Goal: Task Accomplishment & Management: Manage account settings

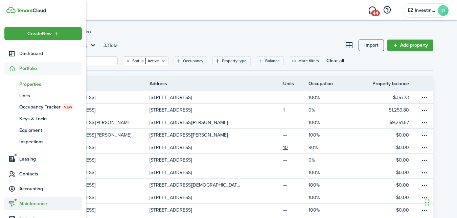
click at [30, 205] on span "Maintenance" at bounding box center [50, 203] width 63 height 7
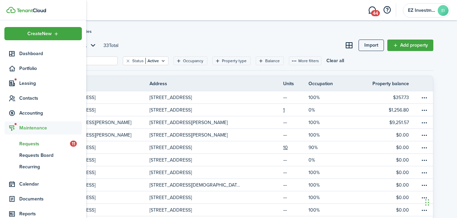
click at [35, 142] on span "Requests" at bounding box center [44, 143] width 51 height 7
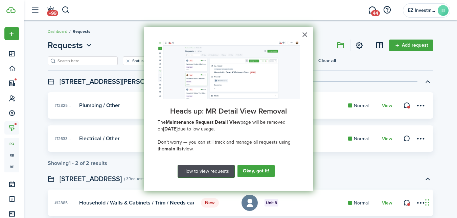
click at [200, 172] on button "How to view requests" at bounding box center [205, 171] width 57 height 13
click at [303, 34] on button "×" at bounding box center [305, 34] width 6 height 11
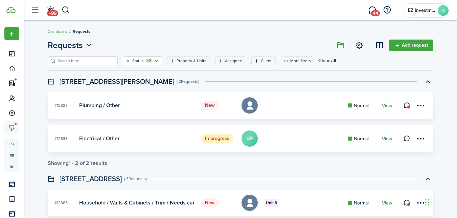
click at [386, 137] on link "View" at bounding box center [387, 138] width 10 height 5
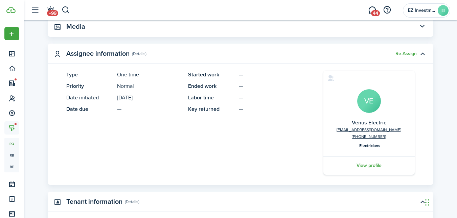
scroll to position [175, 0]
click at [406, 54] on button "Re-Assign" at bounding box center [405, 53] width 21 height 5
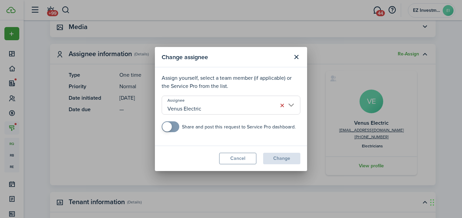
click at [208, 107] on input "Venus Electric" at bounding box center [231, 105] width 139 height 19
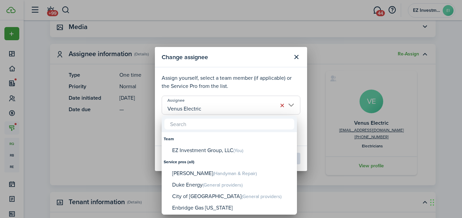
click at [297, 57] on div at bounding box center [231, 109] width 570 height 326
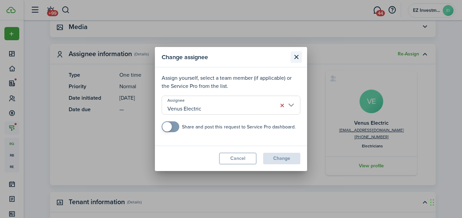
click at [297, 57] on button "Close modal" at bounding box center [295, 56] width 11 height 11
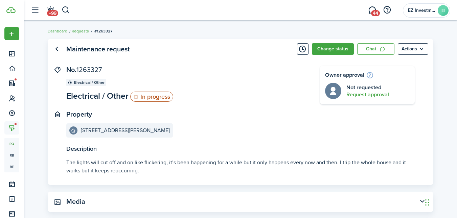
scroll to position [0, 0]
click at [57, 50] on link "Go back" at bounding box center [56, 49] width 11 height 11
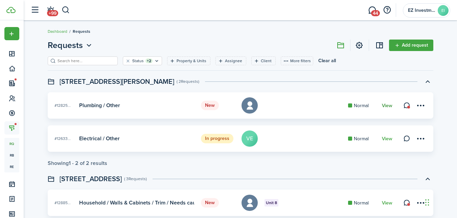
click at [388, 108] on link "View" at bounding box center [387, 105] width 10 height 5
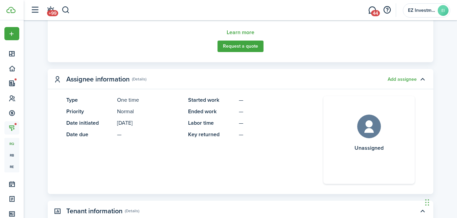
scroll to position [364, 0]
click at [400, 80] on button "Add assignee" at bounding box center [401, 78] width 29 height 5
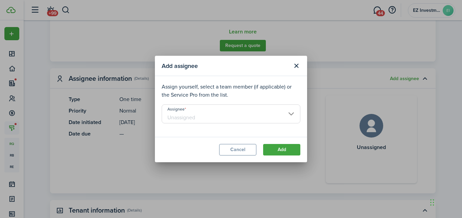
click at [183, 118] on input "Assignee" at bounding box center [231, 113] width 139 height 19
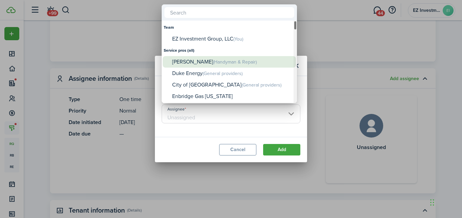
click at [189, 64] on div "[PERSON_NAME] (Handyman & Repair)" at bounding box center [232, 62] width 120 height 12
type input "[PERSON_NAME]"
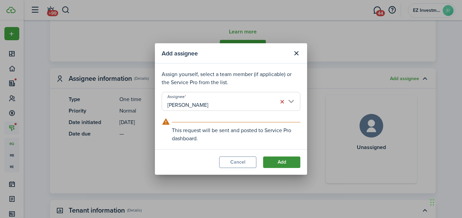
click at [277, 162] on button "Add" at bounding box center [281, 162] width 37 height 11
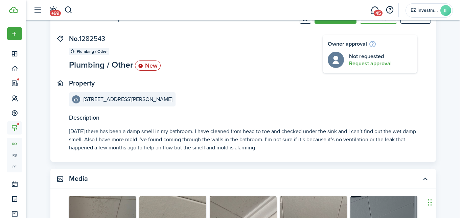
scroll to position [0, 0]
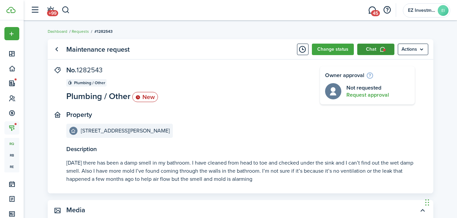
click at [380, 50] on icon at bounding box center [382, 50] width 6 height 6
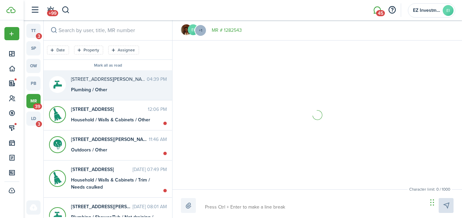
scroll to position [128, 0]
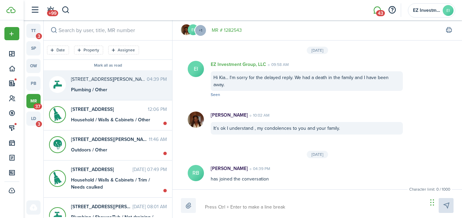
click at [287, 10] on header-wrapper "+99 43 EZ Investment Group, LLC EI" at bounding box center [241, 10] width 428 height 20
click at [222, 209] on textarea at bounding box center [314, 206] width 222 height 11
type textarea "H"
type textarea "Hi"
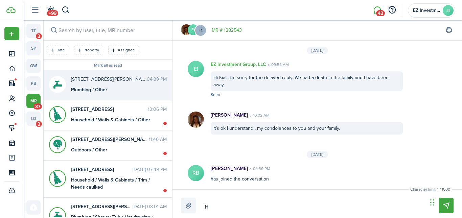
type textarea "Hi"
type textarea "Hi R"
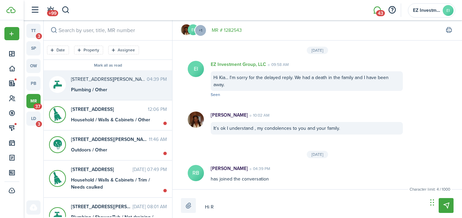
type textarea "Hi [PERSON_NAME]"
type textarea "Hi Rut"
type textarea "Hi Ruti"
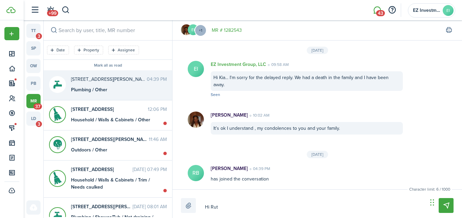
type textarea "Hi Ruti"
type textarea "Hi Rutil"
type textarea "Hi [PERSON_NAME]"
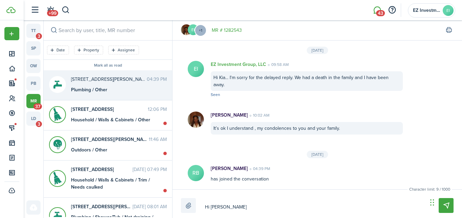
type textarea "Hi [PERSON_NAME]."
type textarea "Hi [PERSON_NAME].."
type textarea "Hi [PERSON_NAME]..."
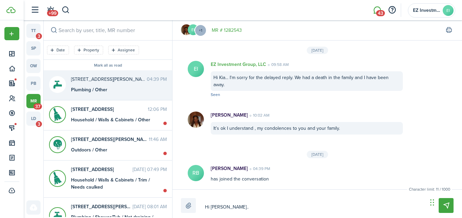
type textarea "Hi [PERSON_NAME]..."
type textarea "Hi [PERSON_NAME]... w"
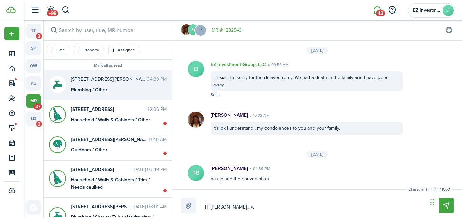
type textarea "Hi [PERSON_NAME]... wi"
type textarea "Hi [PERSON_NAME]... wil"
type textarea "Hi [PERSON_NAME]... will"
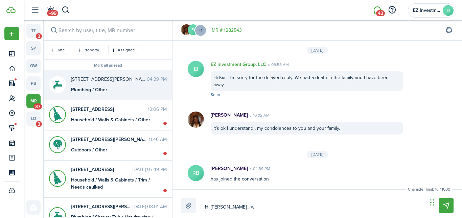
type textarea "Hi [PERSON_NAME]... will"
type textarea "Hi [PERSON_NAME]... will y"
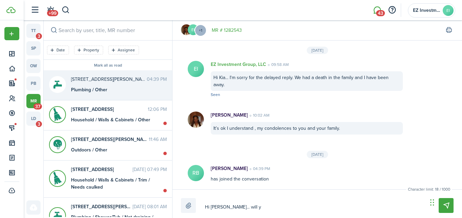
type textarea "Hi [PERSON_NAME]... will yo"
type textarea "Hi [PERSON_NAME]... will you"
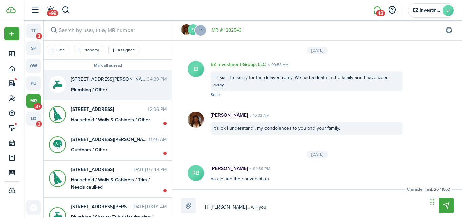
type textarea "Hi [PERSON_NAME]... will you"
type textarea "Hi [PERSON_NAME]... will you p"
type textarea "Hi [PERSON_NAME]... will you pl"
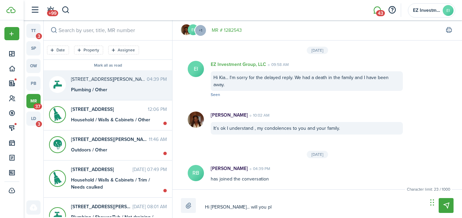
type textarea "Hi [PERSON_NAME]... will you ple"
type textarea "Hi [PERSON_NAME]... will you plea"
type textarea "Hi [PERSON_NAME]... will you pleas"
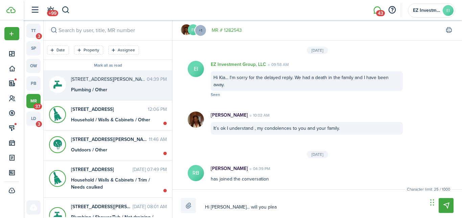
type textarea "Hi [PERSON_NAME]... will you pleas"
type textarea "Hi [PERSON_NAME]... will you please"
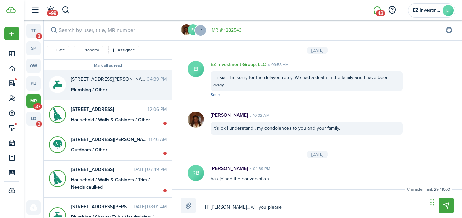
type textarea "Hi [PERSON_NAME]... will you please c"
type textarea "Hi [PERSON_NAME]... will you please co"
type textarea "Hi [PERSON_NAME]... will you please con"
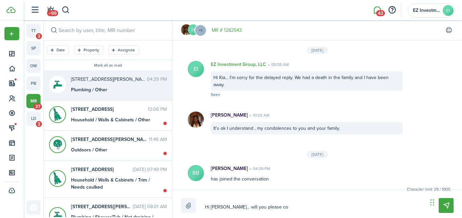
type textarea "Hi [PERSON_NAME]... will you please con"
type textarea "Hi [PERSON_NAME]... will you please cont"
type textarea "Hi [PERSON_NAME]... will you please conta"
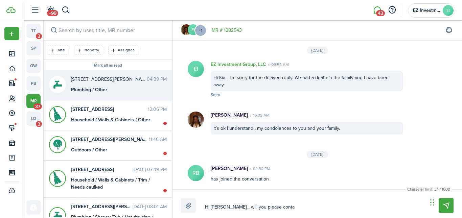
type textarea "Hi [PERSON_NAME]... will you please contac"
type textarea "Hi [PERSON_NAME]... will you please contact"
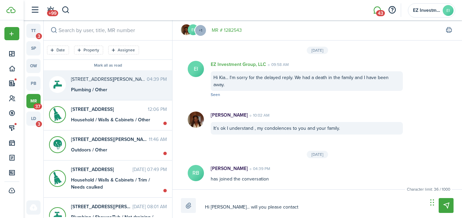
type textarea "Hi [PERSON_NAME]... will you please contact"
type textarea "Hi [PERSON_NAME]... will you please contact K"
type textarea "Hi [PERSON_NAME]... will you please contact [PERSON_NAME]"
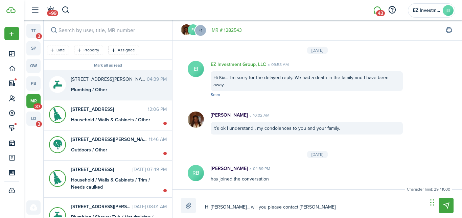
type textarea "Hi [PERSON_NAME]... will you please contact [PERSON_NAME]"
type textarea "Hi [PERSON_NAME]... will you please contact Kia d"
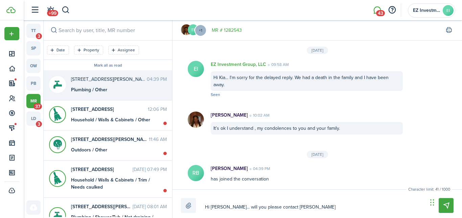
type textarea "Hi [PERSON_NAME]... will you please contact Kia d"
type textarea "Hi [PERSON_NAME]... will you please contact Kia di"
type textarea "Hi [PERSON_NAME]... will you please contact [PERSON_NAME] dir"
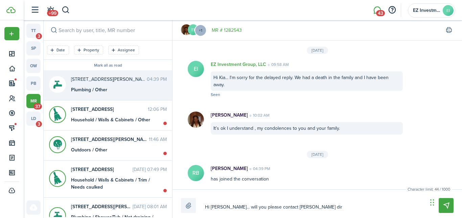
type textarea "Hi [PERSON_NAME]... will you please contact [PERSON_NAME] dire"
type textarea "Hi [PERSON_NAME]... will you please contact [PERSON_NAME] direc"
type textarea "Hi [PERSON_NAME]... will you please contact [PERSON_NAME] direct"
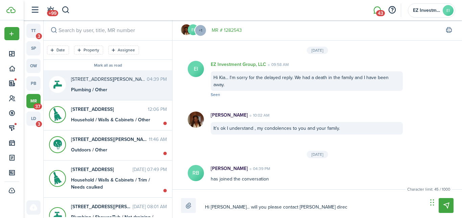
type textarea "Hi [PERSON_NAME]... will you please contact [PERSON_NAME] direct"
type textarea "Hi [PERSON_NAME]... will you please contact [PERSON_NAME] directl"
type textarea "Hi [PERSON_NAME]... will you please contact [PERSON_NAME] directly"
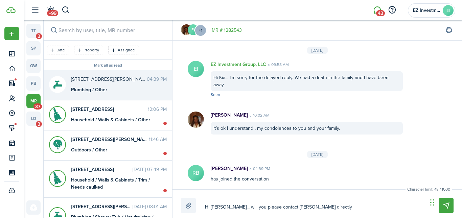
type textarea "Hi [PERSON_NAME]... will you please contact [PERSON_NAME] directly"
type textarea "Hi [PERSON_NAME]... will you please contact [PERSON_NAME] directly t"
type textarea "Hi [PERSON_NAME]... will you please contact [PERSON_NAME] directly to"
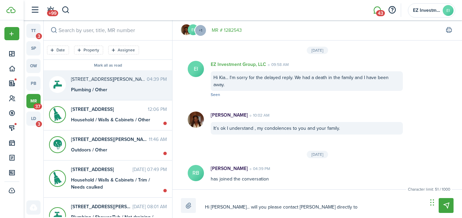
type textarea "Hi [PERSON_NAME]... will you please contact [PERSON_NAME] directly to"
type textarea "Hi [PERSON_NAME]... will you please contact [PERSON_NAME] directly to c"
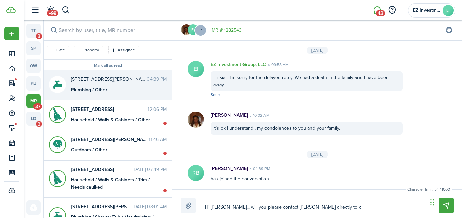
type textarea "Hi [PERSON_NAME]... will you please contact [PERSON_NAME] directly to co"
type textarea "Hi [PERSON_NAME]... will you please contact [PERSON_NAME] directly to coo"
type textarea "Hi [PERSON_NAME]... will you please contact [PERSON_NAME] directly to coor"
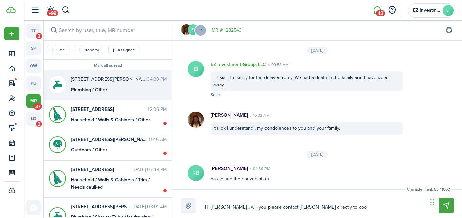
type textarea "Hi [PERSON_NAME]... will you please contact [PERSON_NAME] directly to coor"
type textarea "Hi [PERSON_NAME]... will you please contact [PERSON_NAME] directly to coord"
type textarea "Hi [PERSON_NAME]... will you please contact [PERSON_NAME] directly to coordi"
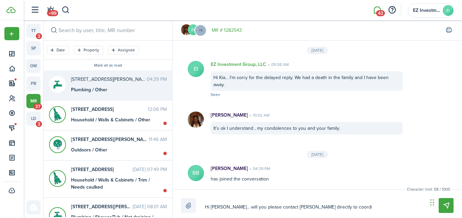
type textarea "Hi [PERSON_NAME]... will you please contact [PERSON_NAME] directly to coordin"
type textarea "Hi [PERSON_NAME]... will you please contact [PERSON_NAME] directly to coordina"
type textarea "Hi [PERSON_NAME]... will you please contact [PERSON_NAME] directly to coordinat"
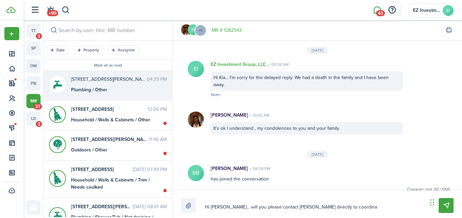
type textarea "Hi [PERSON_NAME]... will you please contact [PERSON_NAME] directly to coordinat"
type textarea "Hi [PERSON_NAME]... will you please contact [PERSON_NAME] directly to coordinate"
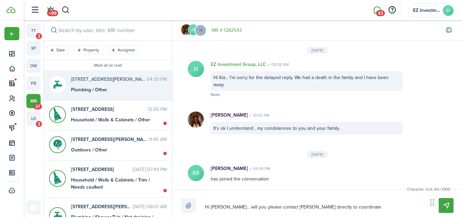
type textarea "Hi [PERSON_NAME]... will you please contact [PERSON_NAME] directly to coordinat…"
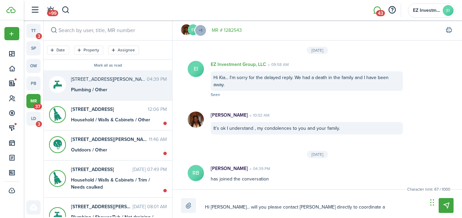
type textarea "Hi [PERSON_NAME]... will you please contact [PERSON_NAME] directly to coordinat…"
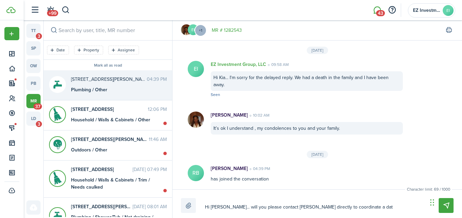
type textarea "Hi [PERSON_NAME]... will you please contact [PERSON_NAME] directly to coordinat…"
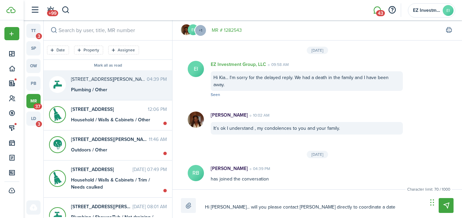
type textarea "Hi [PERSON_NAME]... will you please contact [PERSON_NAME] directly to coordinat…"
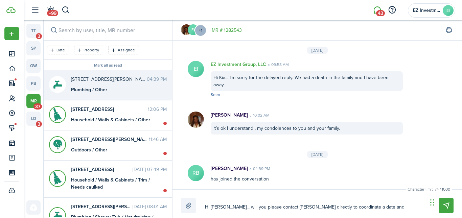
type textarea "Hi [PERSON_NAME]... will you please contact [PERSON_NAME] directly to coordinat…"
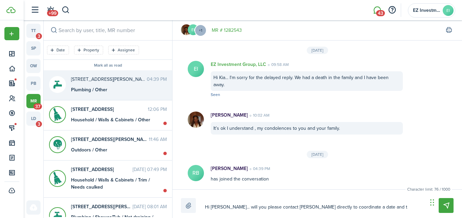
type textarea "Hi [PERSON_NAME]... will you please contact [PERSON_NAME] directly to coordinat…"
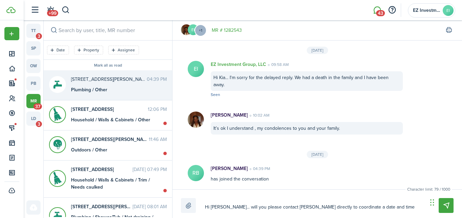
type textarea "Hi [PERSON_NAME]... will you please contact [PERSON_NAME] directly to coordinat…"
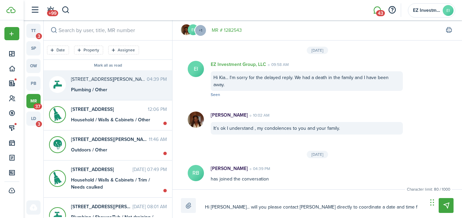
type textarea "Hi [PERSON_NAME]... will you please contact [PERSON_NAME] directly to coordinat…"
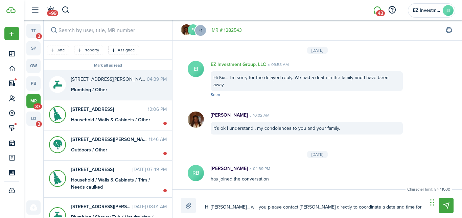
type textarea "Hi [PERSON_NAME]... will you please contact [PERSON_NAME] directly to coordinat…"
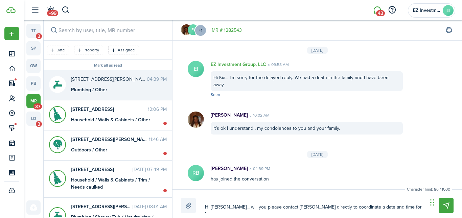
type textarea "Hi [PERSON_NAME]... will you please contact [PERSON_NAME] directly to coordinat…"
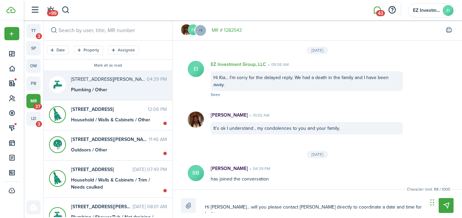
type textarea "Hi [PERSON_NAME]... will you please contact [PERSON_NAME] directly to coordinat…"
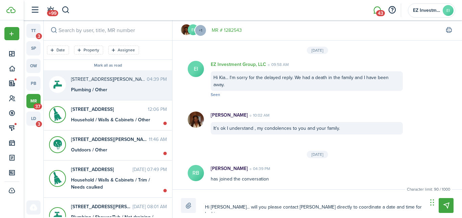
type textarea "Hi [PERSON_NAME]... will you please contact [PERSON_NAME] directly to coordinat…"
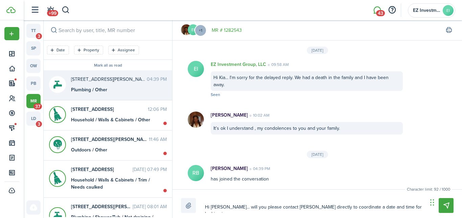
type textarea "Hi [PERSON_NAME]... will you please contact [PERSON_NAME] directly to coordinat…"
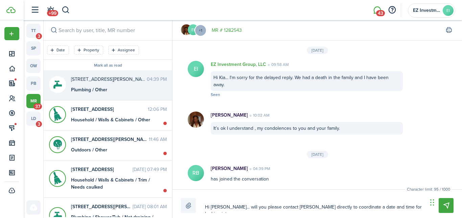
type textarea "Hi [PERSON_NAME]... will you please contact [PERSON_NAME] directly to coordinat…"
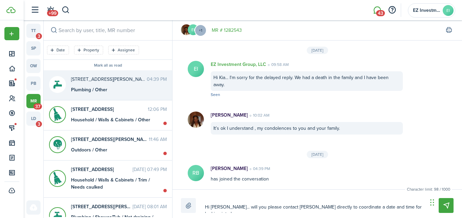
type textarea "Hi [PERSON_NAME]... will you please contact [PERSON_NAME] directly to coordinat…"
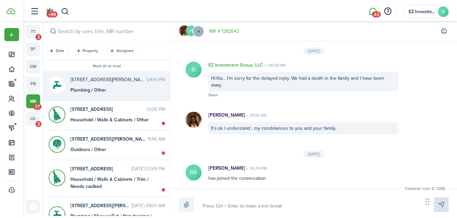
scroll to position [179, 0]
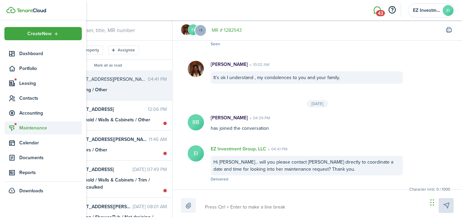
click at [31, 131] on span "Maintenance" at bounding box center [50, 127] width 63 height 7
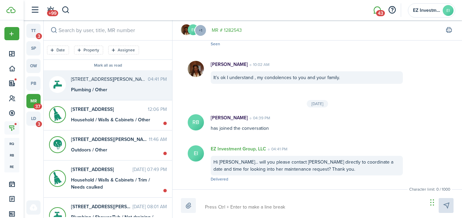
click at [232, 26] on messenger-maintenance-header "EI +1 MR # 1282543" at bounding box center [316, 30] width 289 height 20
click at [232, 30] on link "MR # 1282543" at bounding box center [227, 30] width 30 height 7
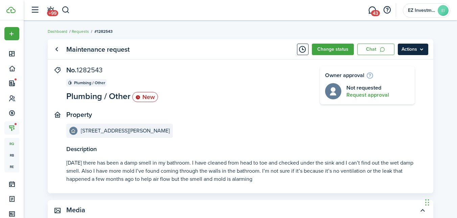
click at [416, 49] on menu-btn "Actions" at bounding box center [413, 49] width 30 height 11
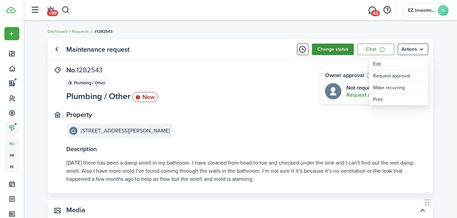
click at [333, 49] on button "Change status" at bounding box center [333, 49] width 42 height 11
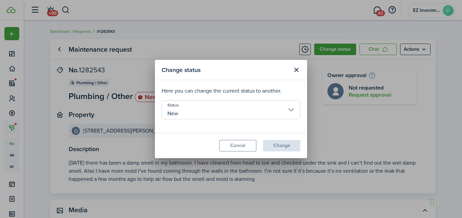
click at [182, 109] on input "New" at bounding box center [231, 109] width 139 height 19
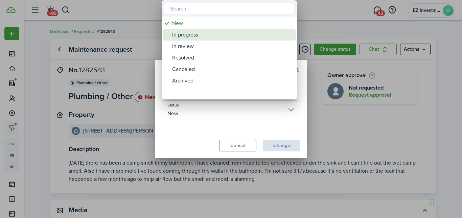
click at [185, 34] on div "In progress" at bounding box center [232, 34] width 120 height 11
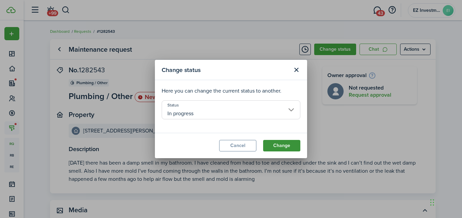
click at [283, 144] on button "Change" at bounding box center [281, 145] width 37 height 11
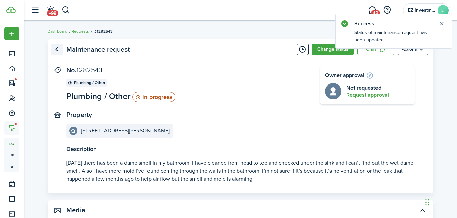
click at [59, 50] on link "Go back" at bounding box center [56, 49] width 11 height 11
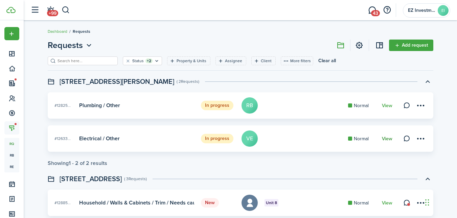
click at [387, 139] on link "View" at bounding box center [387, 138] width 10 height 5
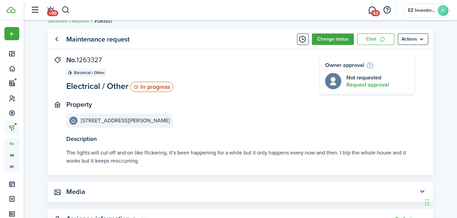
scroll to position [10, 0]
click at [379, 39] on link "Chat" at bounding box center [375, 38] width 37 height 11
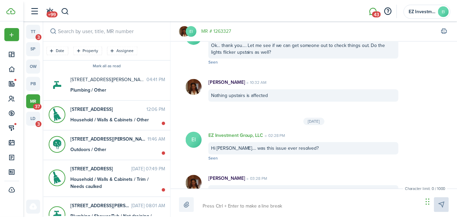
scroll to position [388, 0]
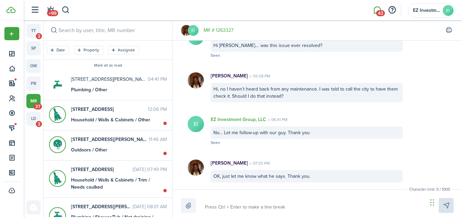
click at [224, 31] on link "MR # 1263327" at bounding box center [219, 30] width 30 height 7
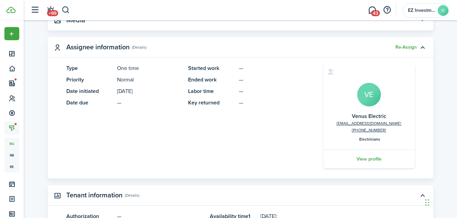
scroll to position [182, 0]
click at [404, 48] on button "Re-Assign" at bounding box center [405, 47] width 21 height 5
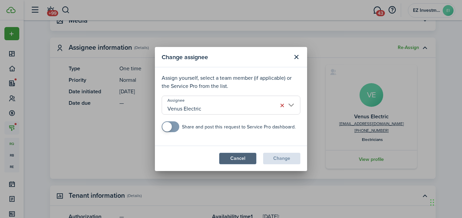
click at [235, 159] on button "Cancel" at bounding box center [237, 158] width 37 height 11
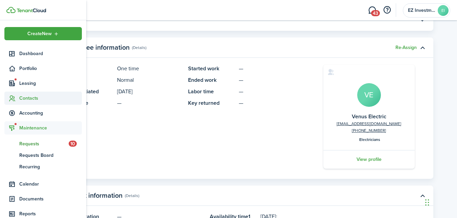
click at [23, 98] on span "Contacts" at bounding box center [50, 98] width 63 height 7
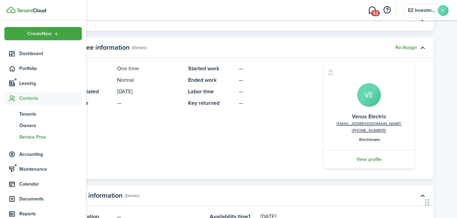
click at [33, 136] on span "Service Pros" at bounding box center [50, 137] width 63 height 7
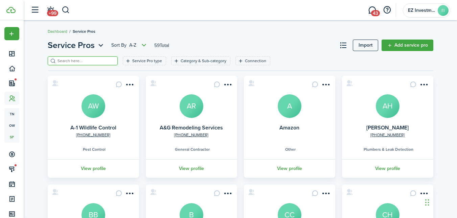
click at [81, 60] on input "search" at bounding box center [86, 61] width 60 height 6
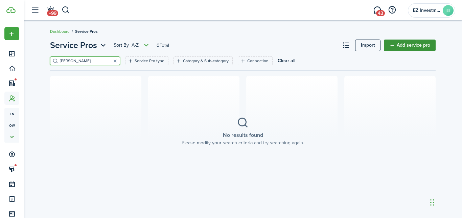
click at [410, 44] on link "Add service pro" at bounding box center [410, 45] width 52 height 11
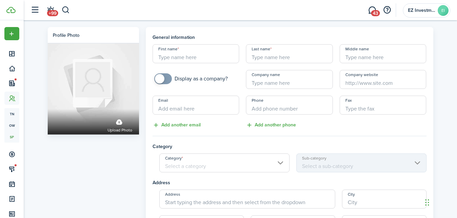
click at [174, 57] on input "First name" at bounding box center [195, 53] width 87 height 19
click at [259, 111] on input "+1" at bounding box center [289, 105] width 87 height 19
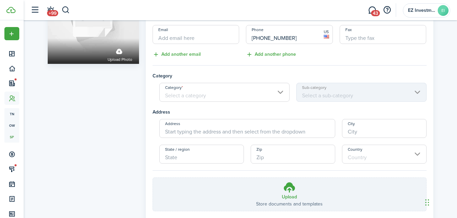
scroll to position [71, 0]
click at [230, 93] on input "Category" at bounding box center [224, 91] width 130 height 19
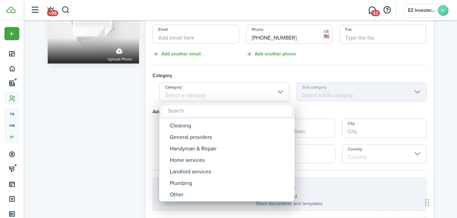
click at [108, 114] on div at bounding box center [228, 109] width 565 height 326
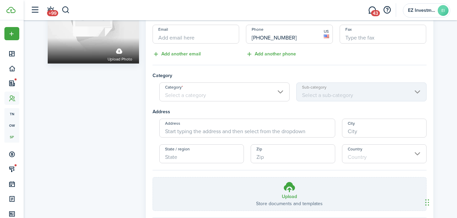
click at [263, 90] on input "Category" at bounding box center [224, 91] width 130 height 19
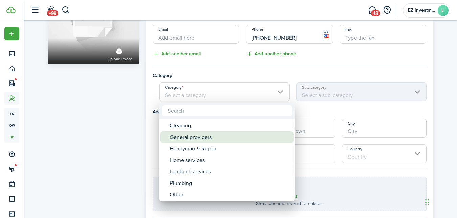
click at [194, 136] on div "General providers" at bounding box center [230, 137] width 120 height 11
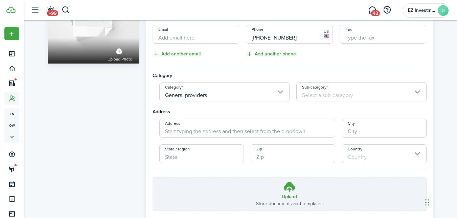
click at [336, 99] on input "Sub-category" at bounding box center [361, 91] width 130 height 19
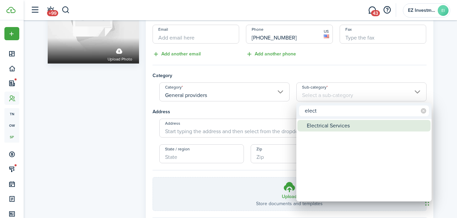
click at [325, 126] on div "Electrical Services" at bounding box center [367, 125] width 120 height 11
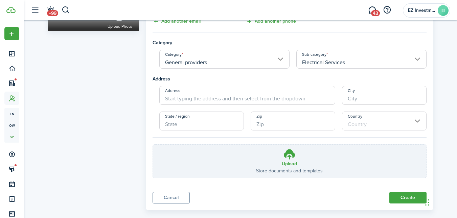
scroll to position [115, 0]
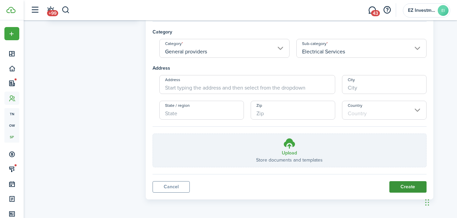
click at [405, 183] on button "Create" at bounding box center [407, 186] width 37 height 11
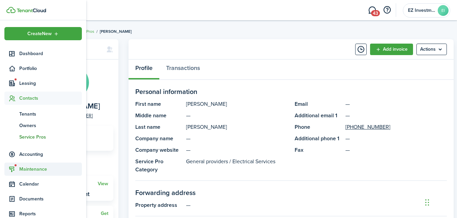
click at [34, 171] on span "Maintenance" at bounding box center [50, 169] width 63 height 7
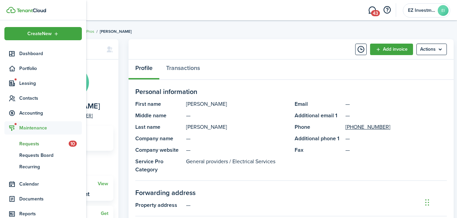
click at [28, 144] on span "Requests" at bounding box center [43, 143] width 49 height 7
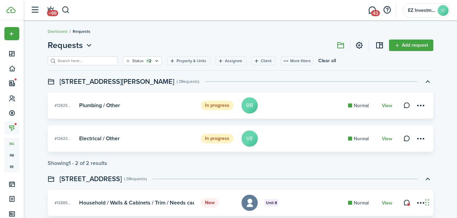
click at [330, 142] on card "In progress #12633... Electrical / Other VE Normal View" at bounding box center [240, 138] width 385 height 26
click at [386, 136] on card-footer "View" at bounding box center [387, 138] width 10 height 7
click at [385, 137] on link "View" at bounding box center [387, 138] width 10 height 5
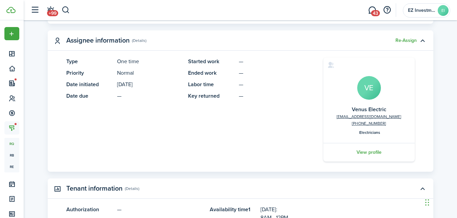
scroll to position [189, 0]
click at [407, 40] on button "Re-Assign" at bounding box center [405, 40] width 21 height 5
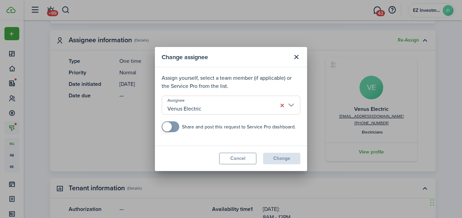
click at [214, 111] on input "Venus Electric" at bounding box center [231, 105] width 139 height 19
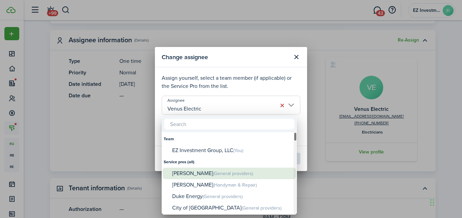
click at [196, 174] on div "[PERSON_NAME] (General providers)" at bounding box center [232, 174] width 120 height 12
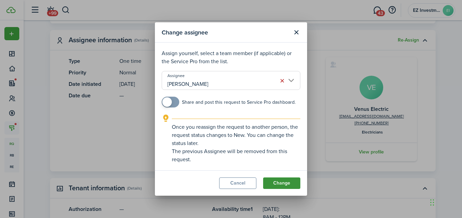
click at [280, 182] on button "Change" at bounding box center [281, 182] width 37 height 11
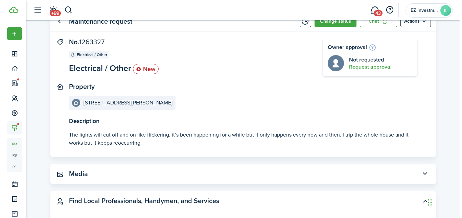
scroll to position [0, 0]
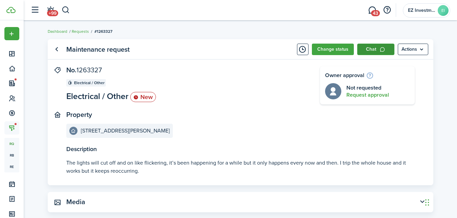
click at [372, 53] on link "Chat" at bounding box center [375, 49] width 37 height 11
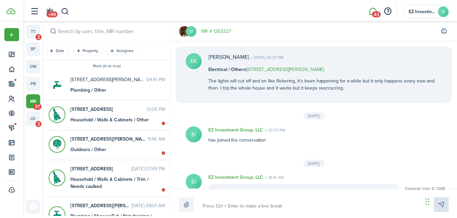
scroll to position [388, 0]
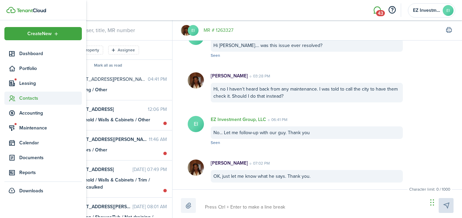
click at [24, 94] on span "Contacts" at bounding box center [42, 98] width 77 height 13
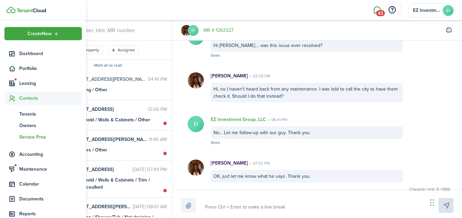
click at [34, 137] on span "Service Pros" at bounding box center [50, 137] width 63 height 7
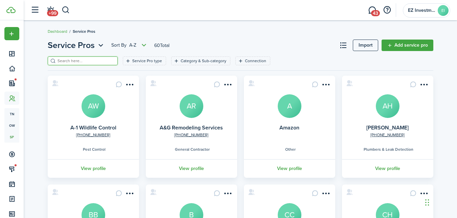
click at [94, 59] on input "search" at bounding box center [86, 61] width 60 height 6
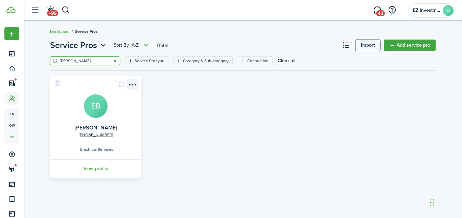
click at [136, 85] on menu-btn-icon "Open menu" at bounding box center [131, 84] width 11 height 11
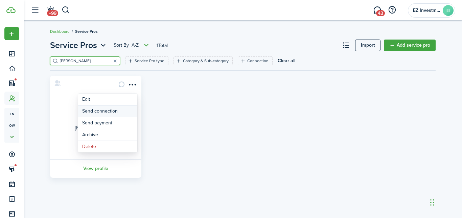
click at [103, 112] on button "Send connection" at bounding box center [107, 110] width 59 height 11
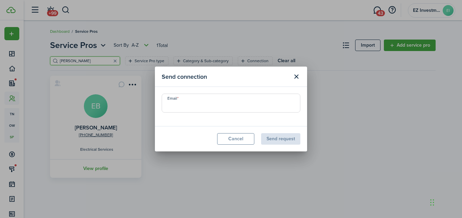
click at [199, 106] on input "Email" at bounding box center [231, 103] width 139 height 19
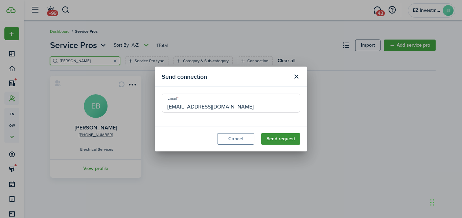
click at [278, 139] on button "Send request" at bounding box center [280, 138] width 39 height 11
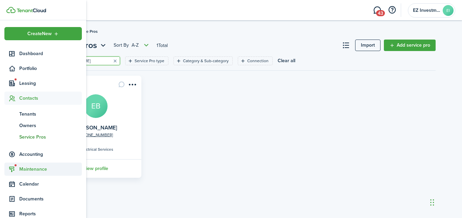
click at [14, 171] on icon at bounding box center [11, 169] width 7 height 7
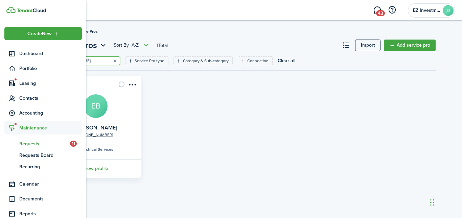
click at [34, 145] on span "Requests" at bounding box center [44, 143] width 51 height 7
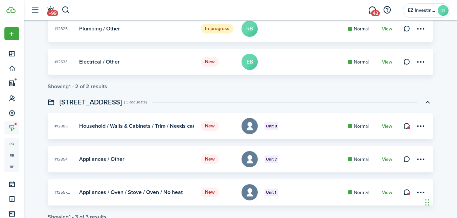
scroll to position [77, 0]
click at [386, 126] on link "View" at bounding box center [387, 125] width 10 height 5
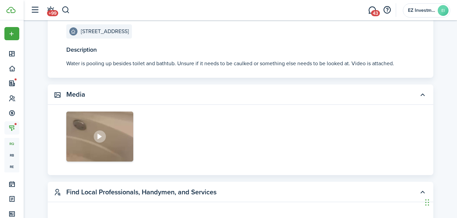
scroll to position [102, 0]
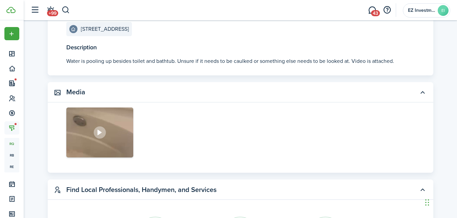
click at [128, 127] on img at bounding box center [99, 133] width 67 height 50
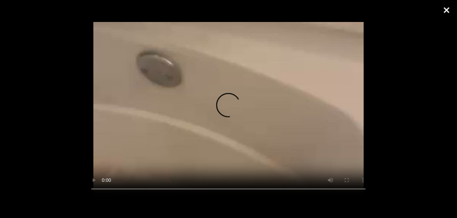
click at [446, 10] on button "Close" at bounding box center [446, 10] width 17 height 20
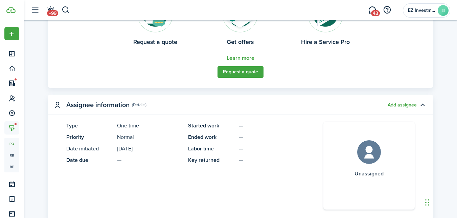
scroll to position [325, 0]
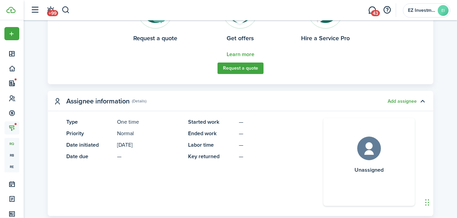
click at [401, 97] on panel-main-header "Assignee information (Details) Add assignee" at bounding box center [240, 101] width 385 height 20
click at [401, 101] on button "Add assignee" at bounding box center [401, 101] width 29 height 5
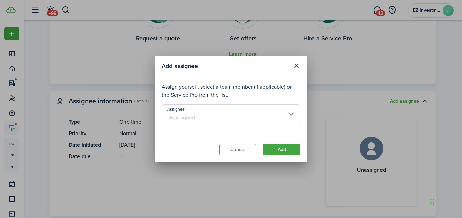
click at [199, 115] on input "Assignee" at bounding box center [231, 113] width 139 height 19
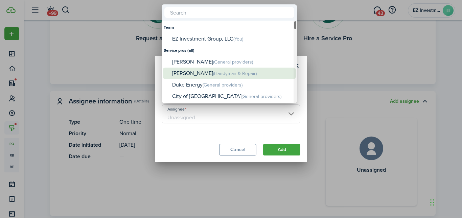
click at [199, 74] on div "[PERSON_NAME] (Handyman & Repair)" at bounding box center [232, 74] width 120 height 12
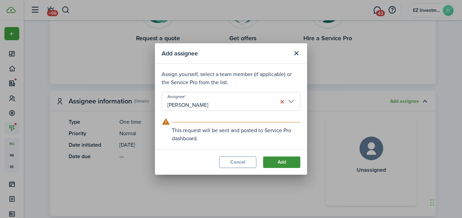
click at [285, 163] on button "Add" at bounding box center [281, 162] width 37 height 11
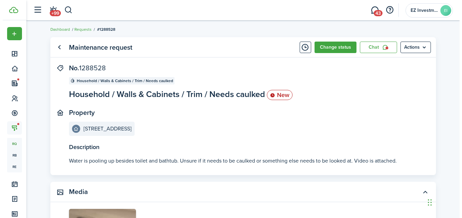
scroll to position [0, 0]
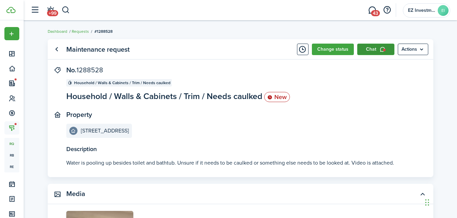
click at [373, 48] on link "Chat" at bounding box center [375, 49] width 37 height 11
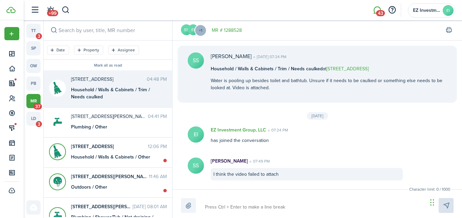
scroll to position [82, 0]
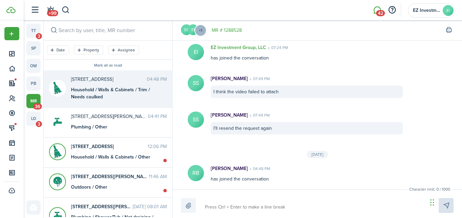
click at [216, 208] on textarea at bounding box center [314, 206] width 222 height 11
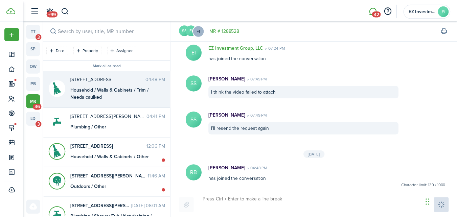
scroll to position [133, 0]
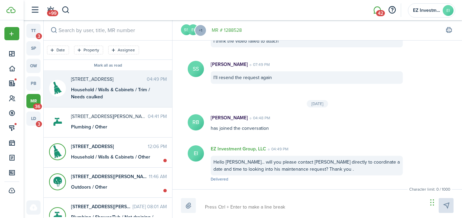
click at [231, 30] on link "MR # 1288528" at bounding box center [227, 30] width 30 height 7
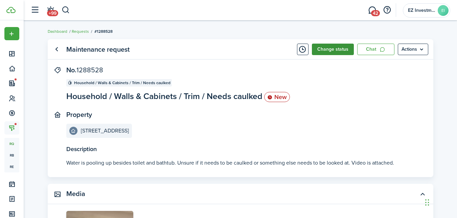
click at [333, 48] on button "Change status" at bounding box center [333, 49] width 42 height 11
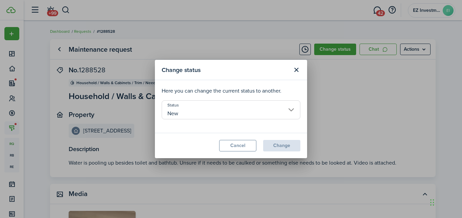
click at [185, 109] on input "New" at bounding box center [231, 109] width 139 height 19
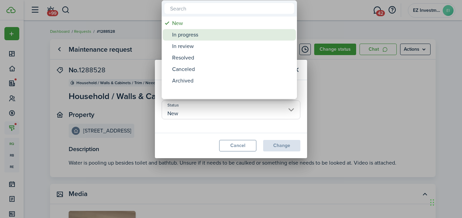
click at [183, 33] on div "In progress" at bounding box center [232, 34] width 120 height 11
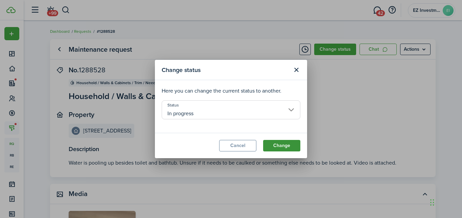
click at [281, 147] on button "Change" at bounding box center [281, 145] width 37 height 11
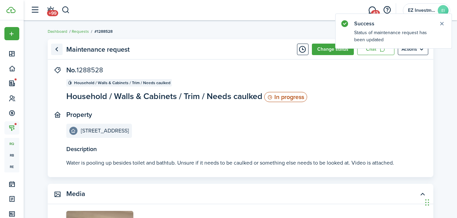
click at [56, 46] on link "Go back" at bounding box center [56, 49] width 11 height 11
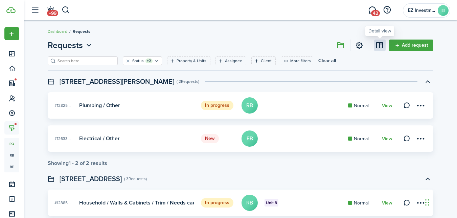
click at [377, 46] on link at bounding box center [379, 45] width 11 height 11
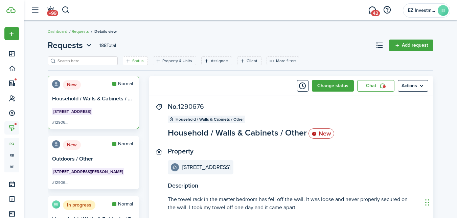
click at [132, 61] on filter-tag-label "Status" at bounding box center [137, 61] width 11 height 6
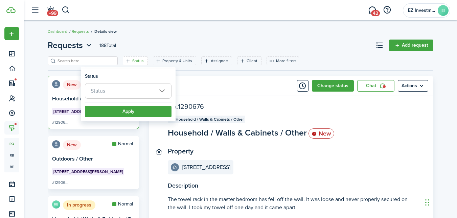
click at [122, 93] on span "Status" at bounding box center [128, 91] width 86 height 15
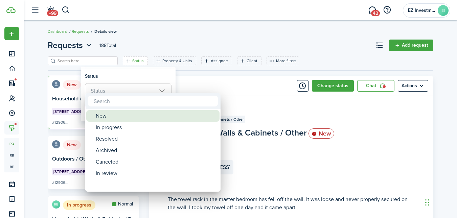
click at [107, 117] on div "New" at bounding box center [156, 115] width 120 height 11
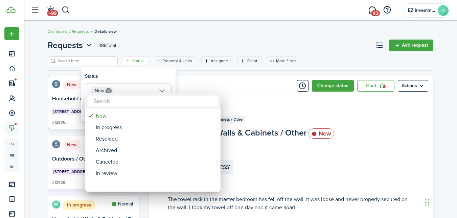
click at [153, 48] on div at bounding box center [228, 109] width 565 height 326
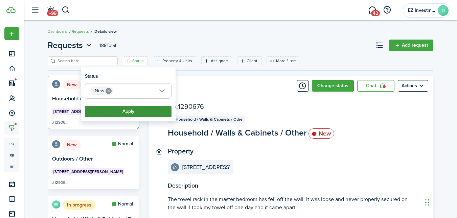
click at [126, 112] on button "Apply" at bounding box center [128, 111] width 87 height 11
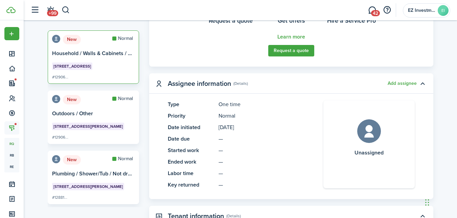
scroll to position [318, 0]
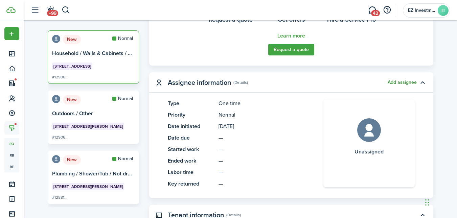
click at [405, 81] on button "Add assignee" at bounding box center [401, 82] width 29 height 5
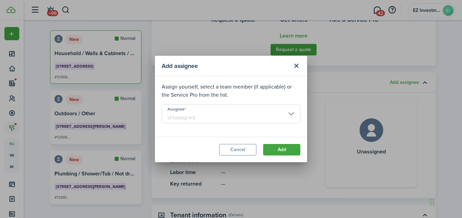
click at [189, 111] on input "Assignee" at bounding box center [231, 113] width 139 height 19
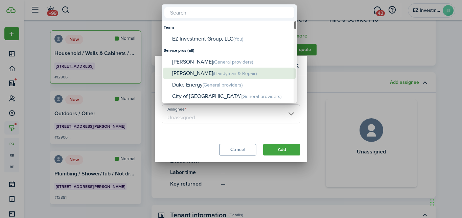
click at [193, 73] on div "[PERSON_NAME] (Handyman & Repair)" at bounding box center [232, 74] width 120 height 12
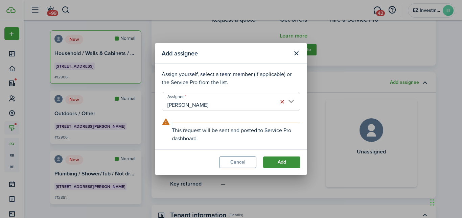
click at [278, 162] on button "Add" at bounding box center [281, 162] width 37 height 11
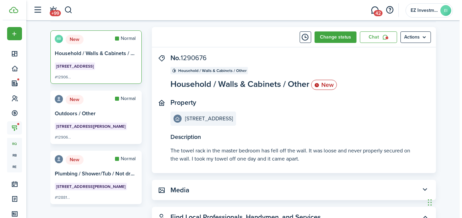
scroll to position [0, 0]
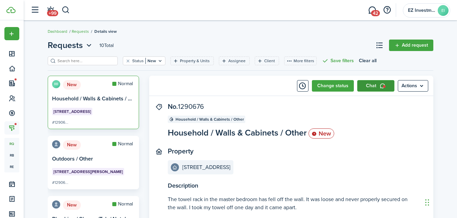
click at [376, 87] on link "Chat" at bounding box center [375, 85] width 37 height 11
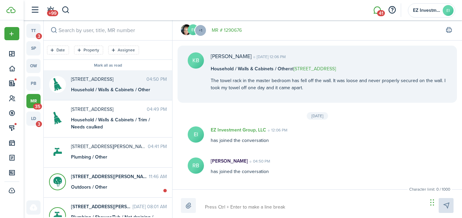
click at [214, 206] on textarea at bounding box center [314, 206] width 222 height 11
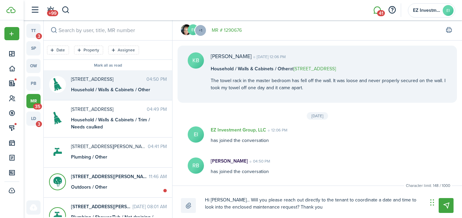
drag, startPoint x: 299, startPoint y: 210, endPoint x: 183, endPoint y: 191, distance: 117.2
click at [183, 191] on div "Character limit: 148 / 1000 Drop your file here Hi [PERSON_NAME]... Will you pl…" at bounding box center [316, 202] width 289 height 32
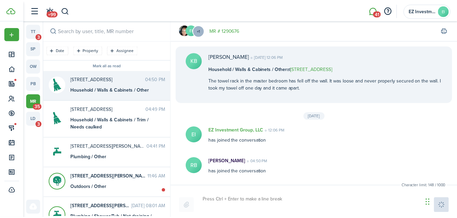
scroll to position [43, 0]
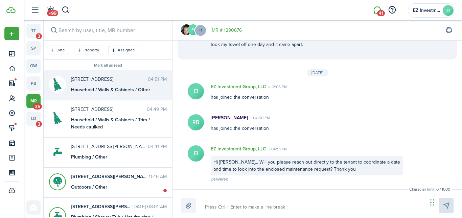
click at [231, 32] on link "MR # 1290676" at bounding box center [227, 30] width 30 height 7
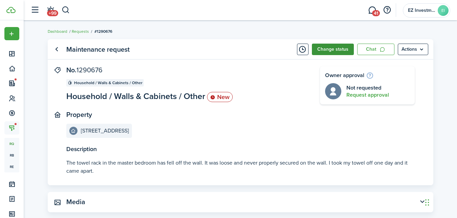
click at [333, 50] on button "Change status" at bounding box center [333, 49] width 42 height 11
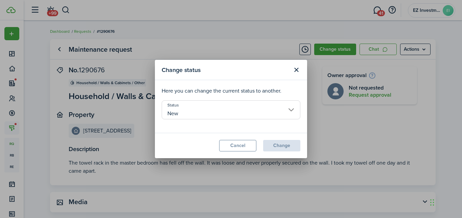
click at [197, 108] on input "New" at bounding box center [231, 109] width 139 height 19
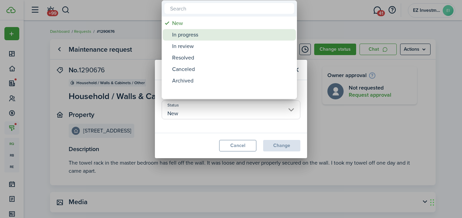
click at [185, 35] on div "In progress" at bounding box center [232, 34] width 120 height 11
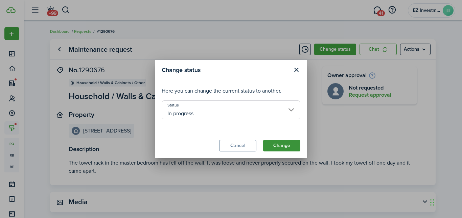
click at [277, 145] on button "Change" at bounding box center [281, 145] width 37 height 11
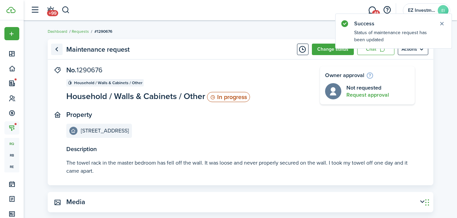
click at [56, 50] on link "Go back" at bounding box center [56, 49] width 11 height 11
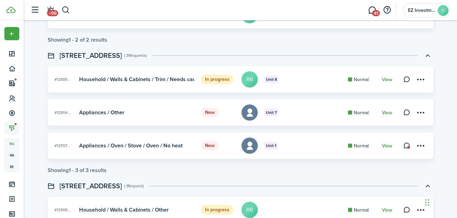
scroll to position [124, 0]
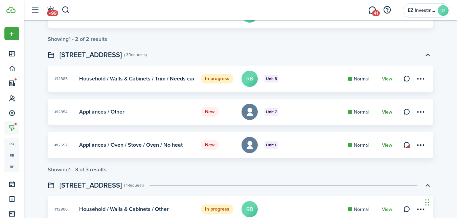
click at [386, 110] on link "View" at bounding box center [387, 112] width 10 height 5
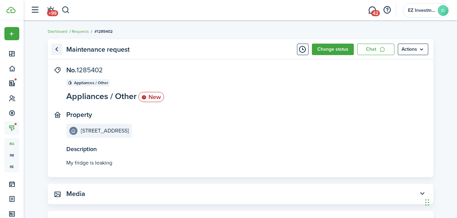
click at [54, 49] on link "Go back" at bounding box center [56, 49] width 11 height 11
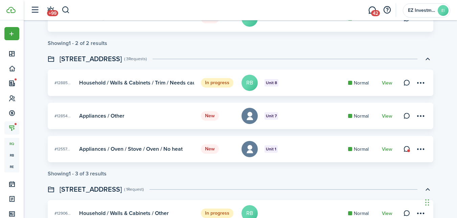
scroll to position [120, 0]
click at [385, 148] on link "View" at bounding box center [387, 148] width 10 height 5
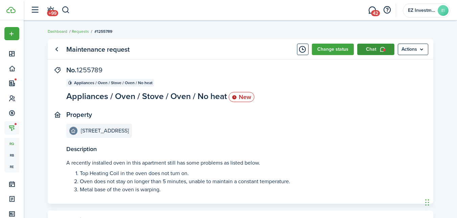
click at [373, 50] on link "Chat" at bounding box center [375, 49] width 37 height 11
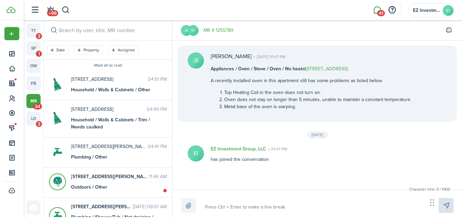
click at [229, 208] on textarea at bounding box center [314, 206] width 222 height 11
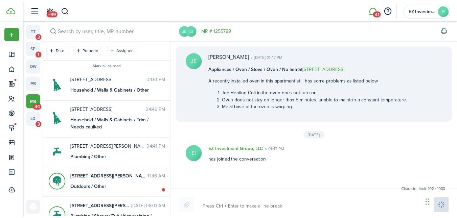
scroll to position [48, 0]
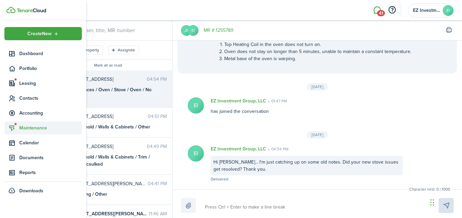
click at [31, 124] on span "Maintenance" at bounding box center [50, 127] width 63 height 7
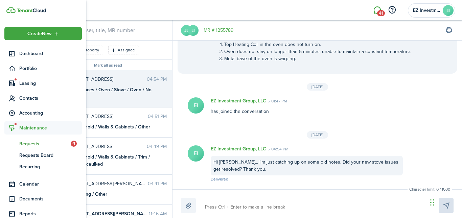
click at [35, 141] on span "Requests" at bounding box center [44, 143] width 51 height 7
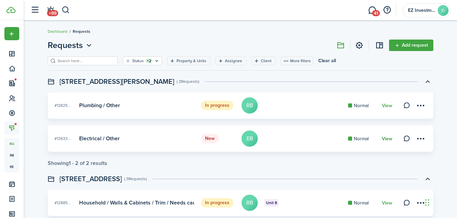
click at [385, 138] on link "View" at bounding box center [387, 138] width 10 height 5
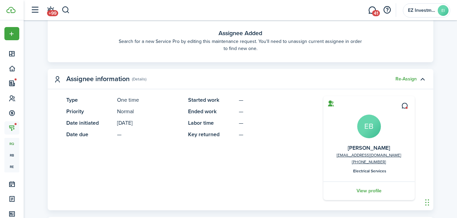
scroll to position [271, 0]
click at [401, 77] on button "Re-Assign" at bounding box center [405, 78] width 21 height 5
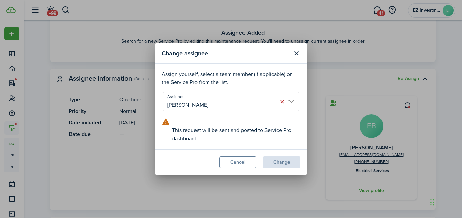
click at [214, 104] on input "[PERSON_NAME]" at bounding box center [231, 101] width 139 height 19
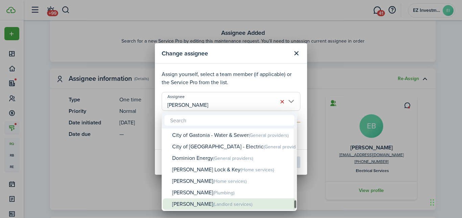
click at [199, 207] on div "[PERSON_NAME] (Landlord services)" at bounding box center [232, 204] width 120 height 12
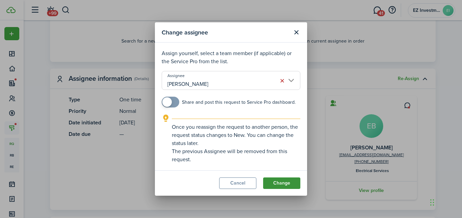
click at [278, 185] on button "Change" at bounding box center [281, 182] width 37 height 11
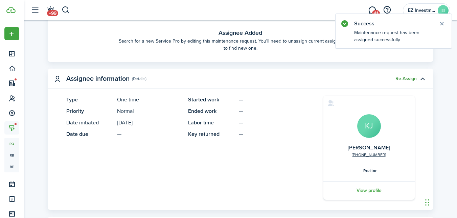
click at [405, 76] on button "Re-Assign" at bounding box center [405, 78] width 21 height 5
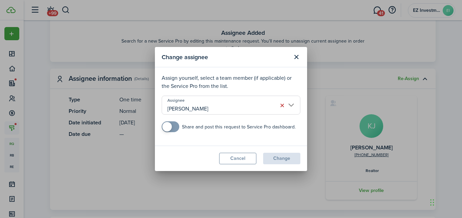
click at [208, 107] on input "[PERSON_NAME]" at bounding box center [231, 105] width 139 height 19
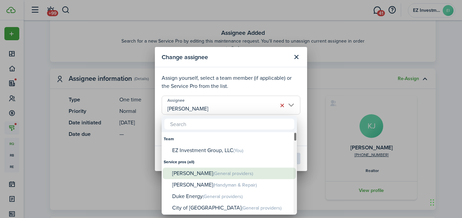
click at [197, 173] on div "[PERSON_NAME] (General providers)" at bounding box center [232, 174] width 120 height 12
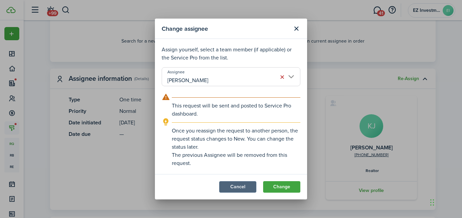
click at [233, 188] on button "Cancel" at bounding box center [237, 186] width 37 height 11
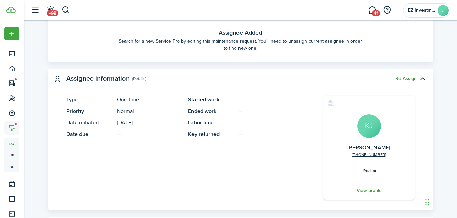
click at [402, 79] on button "Re-Assign" at bounding box center [405, 78] width 21 height 5
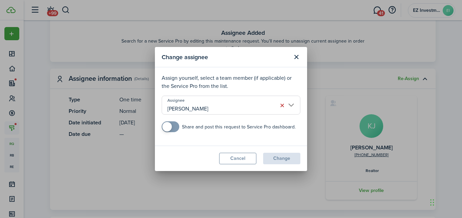
click at [206, 108] on input "[PERSON_NAME]" at bounding box center [231, 105] width 139 height 19
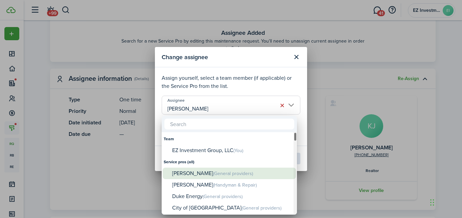
click at [187, 173] on div "[PERSON_NAME] (General providers)" at bounding box center [232, 174] width 120 height 12
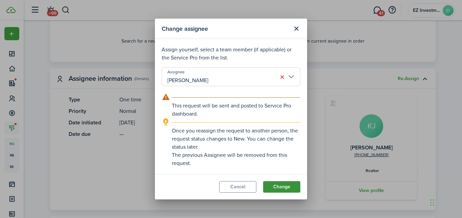
click at [284, 187] on button "Change" at bounding box center [281, 186] width 37 height 11
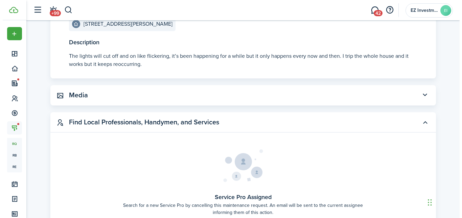
scroll to position [0, 0]
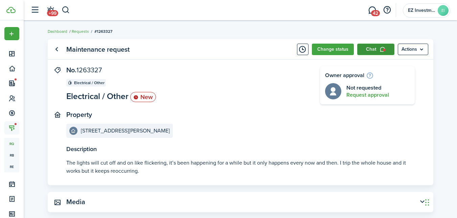
click at [374, 46] on link "Chat" at bounding box center [375, 49] width 37 height 11
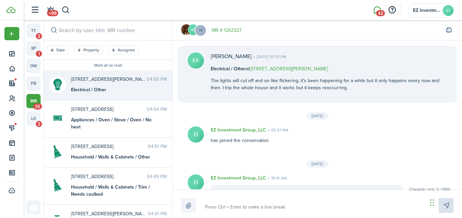
scroll to position [436, 0]
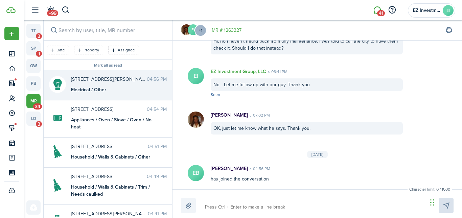
click at [226, 206] on textarea at bounding box center [314, 206] width 222 height 11
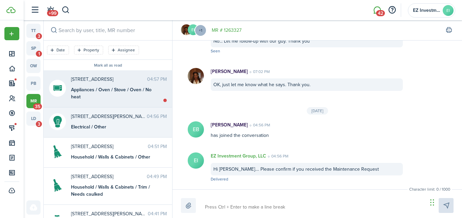
click at [111, 92] on div "Appliances / Oven / Stove / Oven / No heat" at bounding box center [113, 93] width 85 height 14
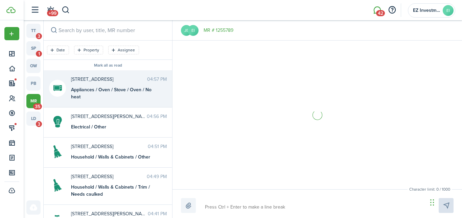
scroll to position [92, 0]
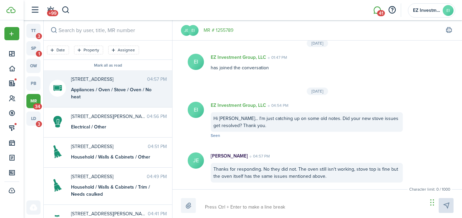
click at [228, 204] on textarea at bounding box center [314, 206] width 222 height 11
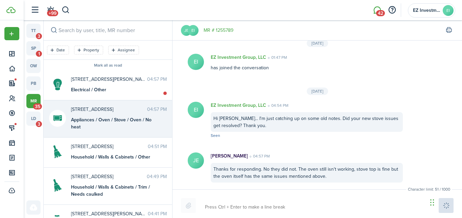
scroll to position [135, 0]
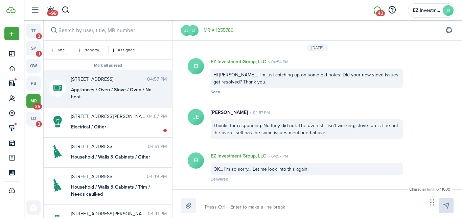
click at [103, 93] on div "Appliances / Oven / Stove / Oven / No heat" at bounding box center [113, 93] width 85 height 14
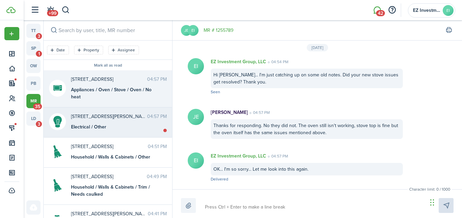
click at [94, 127] on div "Electrical / Other" at bounding box center [113, 126] width 85 height 7
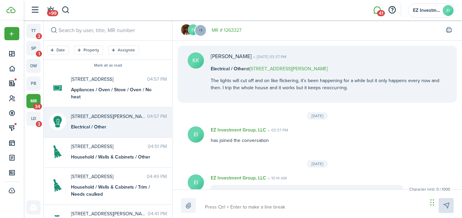
scroll to position [516, 0]
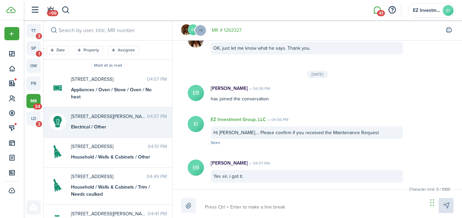
click at [223, 207] on textarea at bounding box center [314, 206] width 222 height 11
paste textarea "Hi [PERSON_NAME]... Will you please reach out directly to the tenant to coordin…"
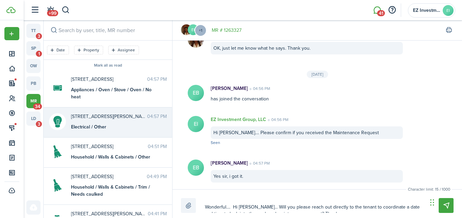
scroll to position [0, 0]
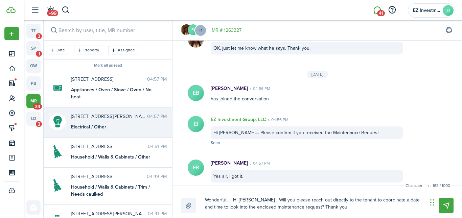
click at [255, 201] on textarea "Wonderful.... Hi [PERSON_NAME]... Will you please reach out directly to the ten…" at bounding box center [314, 203] width 222 height 19
click at [390, 208] on textarea "Wonderful.... Will you please reach out directly to the tenant to coordinate a …" at bounding box center [314, 203] width 222 height 19
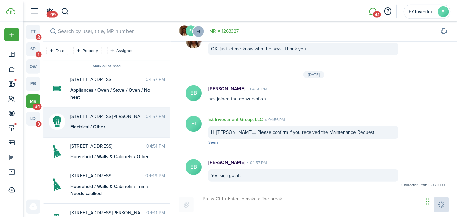
scroll to position [567, 0]
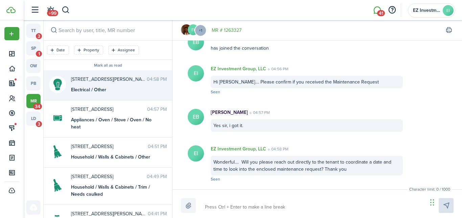
click at [232, 31] on link "MR # 1263327" at bounding box center [227, 30] width 30 height 7
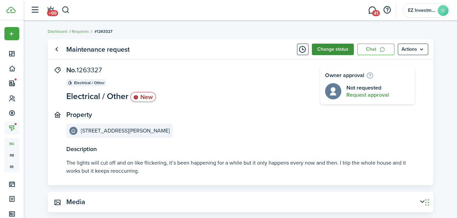
click at [330, 47] on button "Change status" at bounding box center [333, 49] width 42 height 11
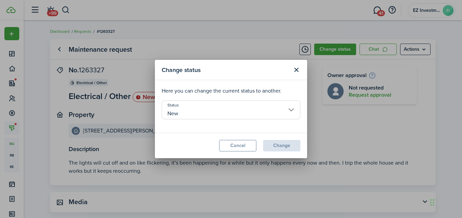
click at [199, 112] on input "New" at bounding box center [231, 109] width 139 height 19
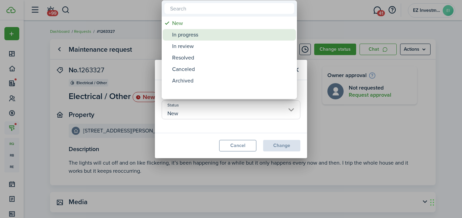
click at [192, 38] on div "In progress" at bounding box center [232, 34] width 120 height 11
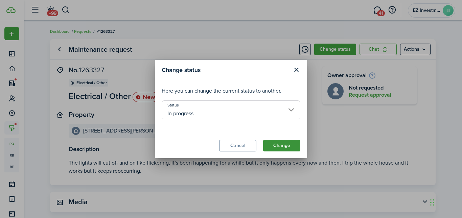
click at [277, 145] on button "Change" at bounding box center [281, 145] width 37 height 11
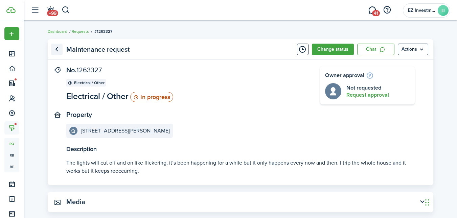
click at [55, 49] on link "Go back" at bounding box center [56, 49] width 11 height 11
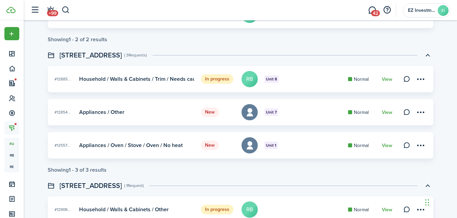
scroll to position [123, 0]
click at [385, 112] on link "View" at bounding box center [387, 112] width 10 height 5
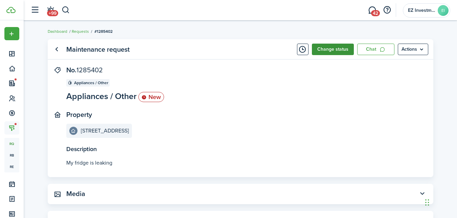
click at [331, 44] on button "Change status" at bounding box center [333, 49] width 42 height 11
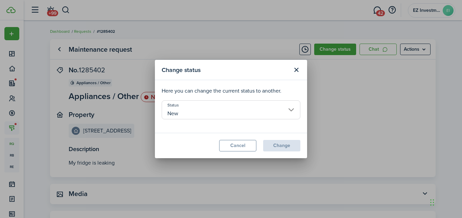
click at [183, 114] on input "New" at bounding box center [231, 109] width 139 height 19
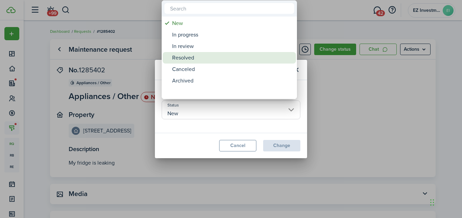
click at [190, 59] on div "Resolved" at bounding box center [232, 57] width 120 height 11
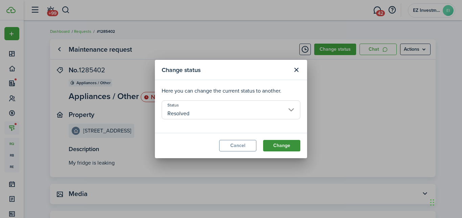
click at [282, 146] on button "Change" at bounding box center [281, 145] width 37 height 11
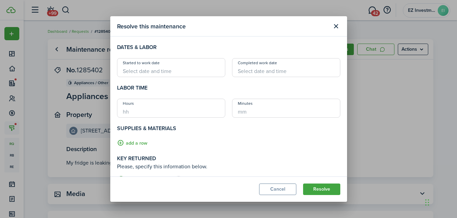
scroll to position [96, 0]
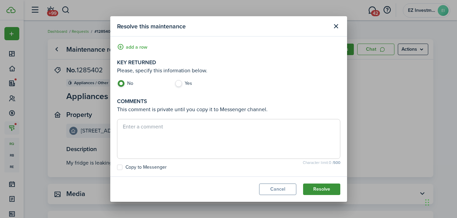
click at [316, 190] on button "Resolve" at bounding box center [321, 189] width 37 height 11
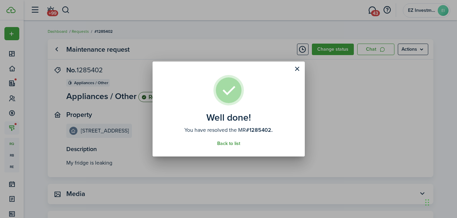
click at [232, 144] on link "Back to list" at bounding box center [228, 143] width 23 height 5
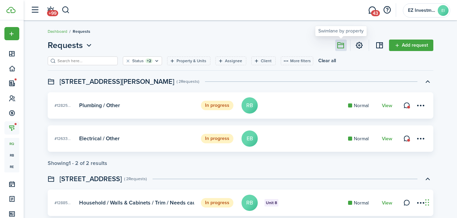
click at [340, 42] on button at bounding box center [340, 45] width 11 height 11
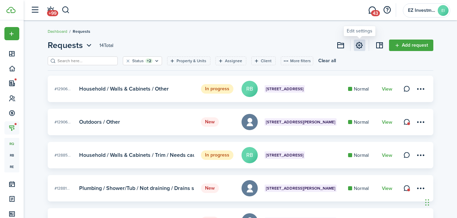
click at [361, 45] on link at bounding box center [359, 45] width 11 height 11
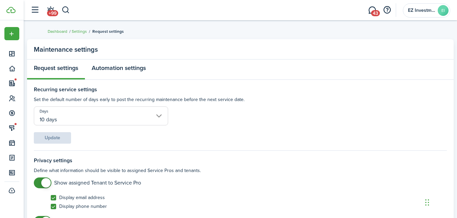
click at [119, 70] on link "Automation settings" at bounding box center [119, 70] width 68 height 20
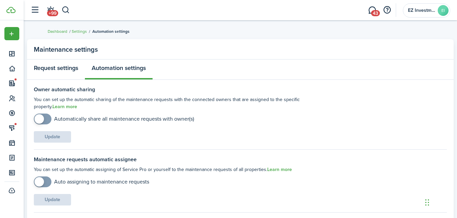
click at [56, 71] on link "Request settings" at bounding box center [56, 70] width 58 height 20
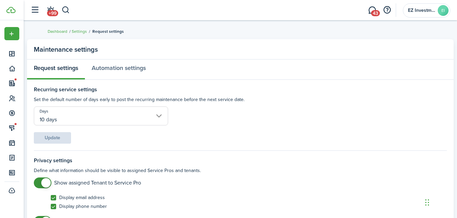
click at [56, 71] on div "Request settings Automation settings" at bounding box center [240, 70] width 426 height 20
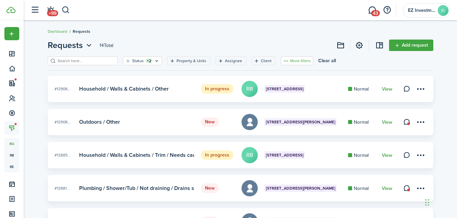
click at [292, 63] on button "More filters" at bounding box center [297, 60] width 32 height 9
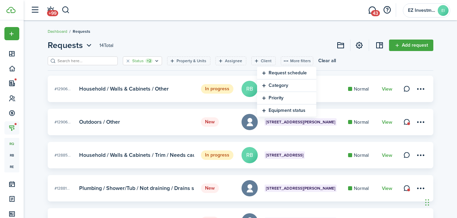
click at [134, 62] on filter-tag-label "Status" at bounding box center [137, 61] width 11 height 6
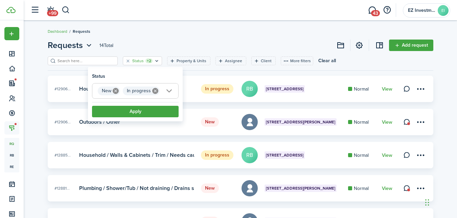
click at [196, 44] on header-page "Requests 14 Total Add request" at bounding box center [240, 47] width 385 height 17
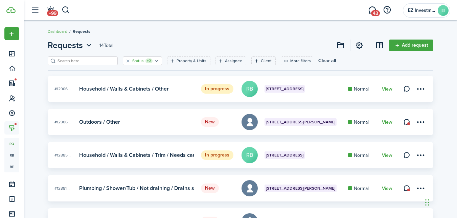
click at [132, 60] on filter-tag-label "Status" at bounding box center [137, 61] width 11 height 6
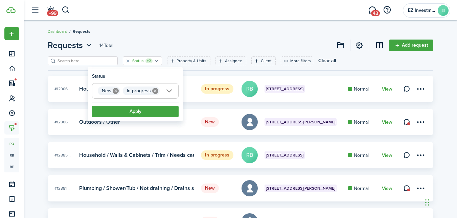
click at [153, 92] on icon at bounding box center [155, 91] width 6 height 6
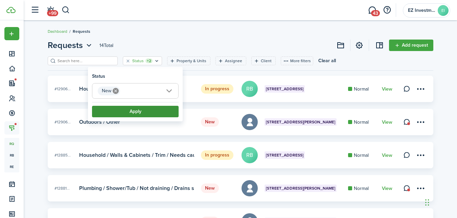
click at [139, 110] on button "Apply" at bounding box center [135, 111] width 87 height 11
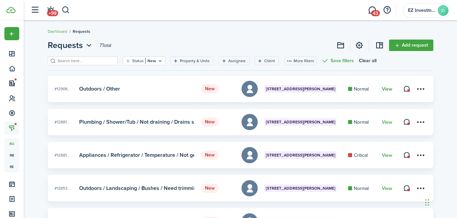
click at [389, 88] on link "View" at bounding box center [387, 89] width 10 height 5
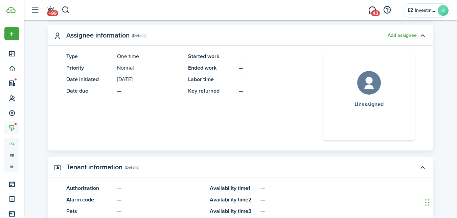
scroll to position [320, 0]
click at [401, 36] on button "Add assignee" at bounding box center [401, 35] width 29 height 5
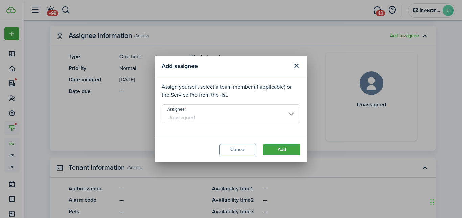
click at [210, 115] on input "Assignee" at bounding box center [231, 113] width 139 height 19
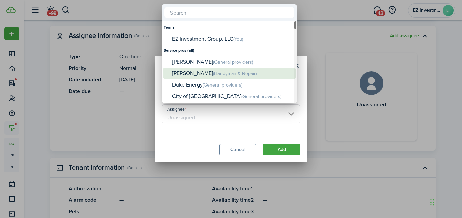
click at [211, 72] on div "[PERSON_NAME] (Handyman & Repair)" at bounding box center [232, 74] width 120 height 12
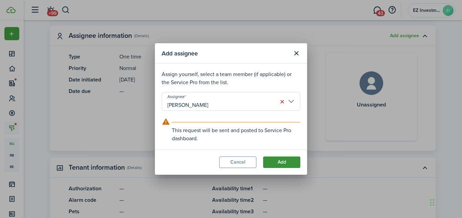
click at [279, 164] on button "Add" at bounding box center [281, 162] width 37 height 11
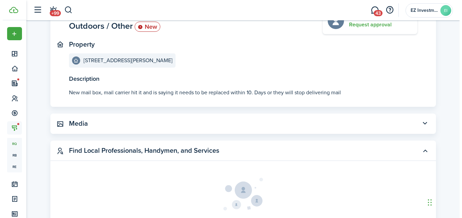
scroll to position [0, 0]
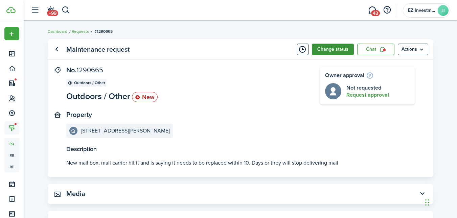
click at [329, 50] on button "Change status" at bounding box center [333, 49] width 42 height 11
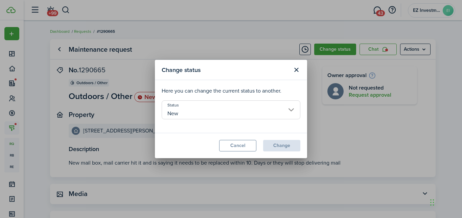
click at [211, 112] on input "New" at bounding box center [231, 109] width 139 height 19
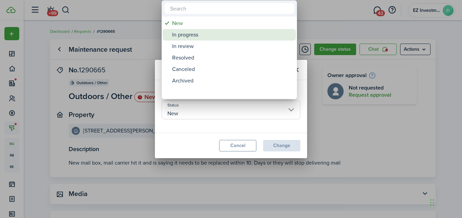
click at [215, 39] on div "In progress" at bounding box center [232, 34] width 120 height 11
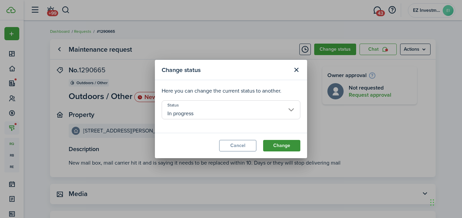
click at [279, 146] on button "Change" at bounding box center [281, 145] width 37 height 11
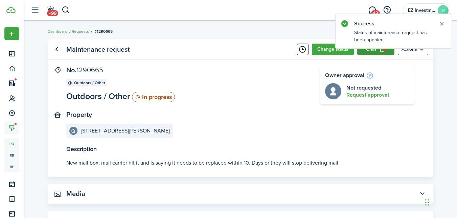
click at [381, 54] on link "Chat" at bounding box center [375, 49] width 37 height 11
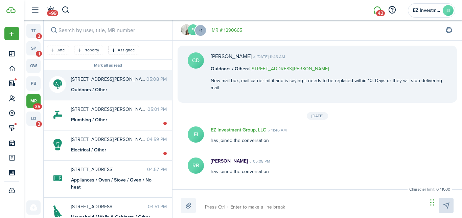
click at [229, 208] on textarea at bounding box center [314, 206] width 222 height 11
paste textarea "Hi [PERSON_NAME]... Will you please reach out directly to the tenant to coordin…"
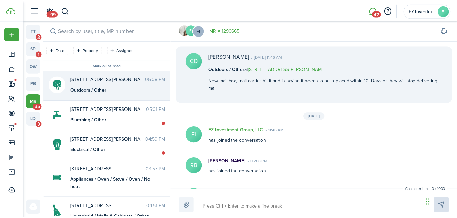
scroll to position [43, 0]
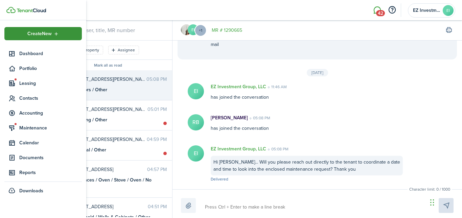
click at [27, 28] on div "Create New" at bounding box center [42, 33] width 77 height 13
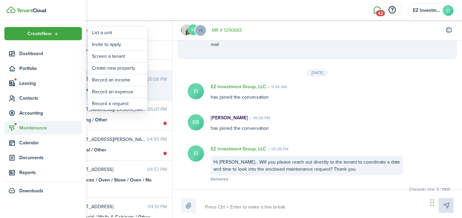
click at [29, 130] on span "Maintenance" at bounding box center [50, 127] width 63 height 7
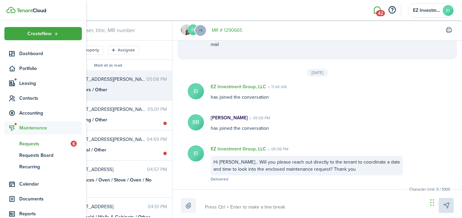
click at [29, 142] on span "Requests" at bounding box center [44, 143] width 51 height 7
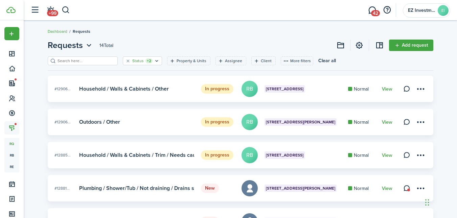
click at [132, 62] on filter-tag-label "Status" at bounding box center [137, 61] width 11 height 6
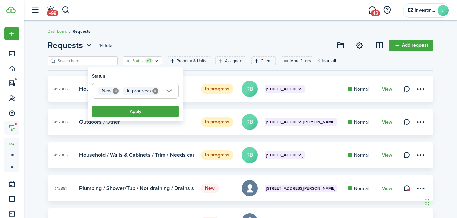
click at [156, 92] on icon at bounding box center [155, 91] width 6 height 6
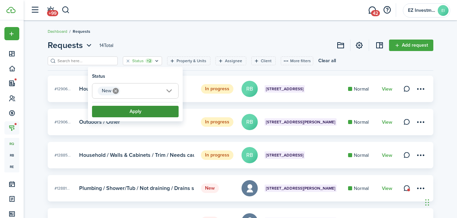
click at [141, 113] on button "Apply" at bounding box center [135, 111] width 87 height 11
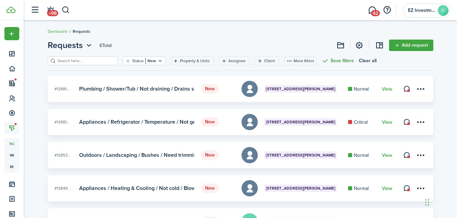
click at [334, 61] on button "Save filters" at bounding box center [338, 60] width 32 height 9
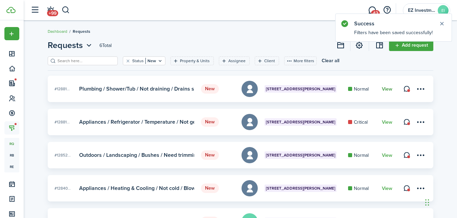
click at [387, 90] on link "View" at bounding box center [387, 89] width 10 height 5
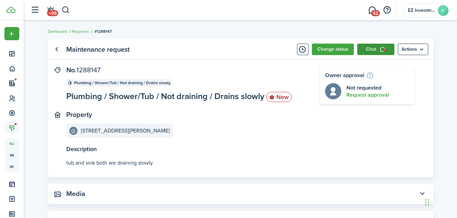
click at [370, 49] on link "Chat" at bounding box center [375, 49] width 37 height 11
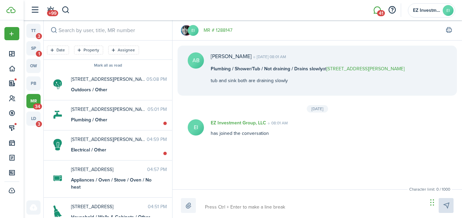
click at [223, 211] on textarea at bounding box center [314, 206] width 222 height 11
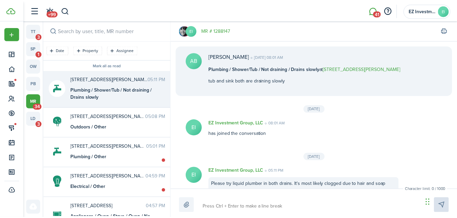
scroll to position [22, 0]
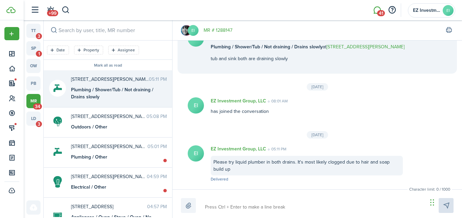
click at [31, 103] on link "mr 34" at bounding box center [33, 101] width 14 height 14
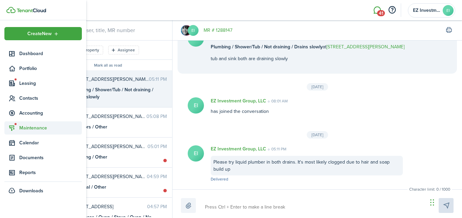
click at [30, 127] on span "Maintenance" at bounding box center [50, 127] width 63 height 7
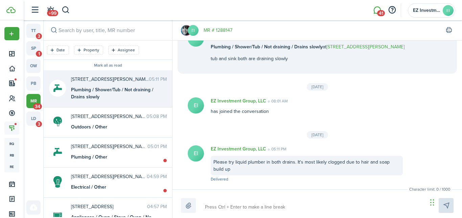
click at [222, 29] on link "MR # 1288147" at bounding box center [218, 30] width 29 height 7
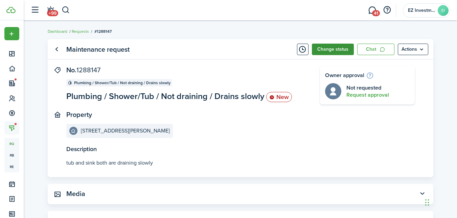
click at [335, 47] on button "Change status" at bounding box center [333, 49] width 42 height 11
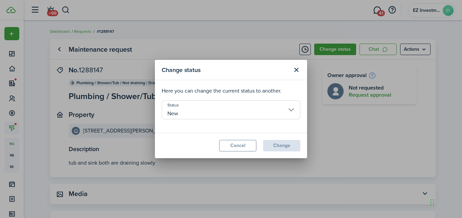
click at [209, 108] on input "New" at bounding box center [231, 109] width 139 height 19
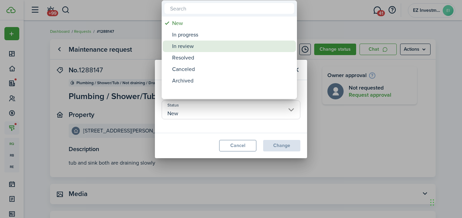
click at [180, 46] on div "In review" at bounding box center [232, 46] width 120 height 11
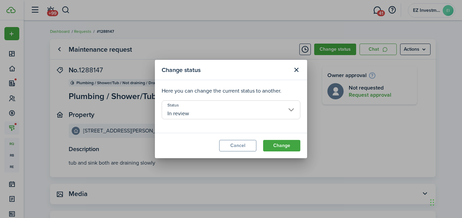
click at [252, 110] on input "In review" at bounding box center [231, 109] width 139 height 19
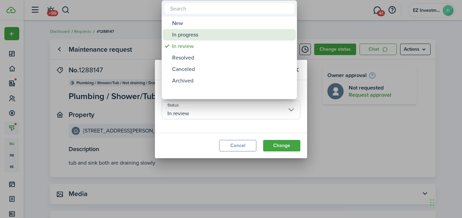
click at [198, 40] on div "In progress" at bounding box center [232, 34] width 120 height 11
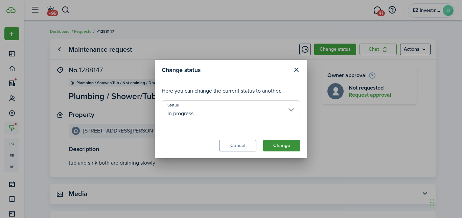
click at [282, 149] on button "Change" at bounding box center [281, 145] width 37 height 11
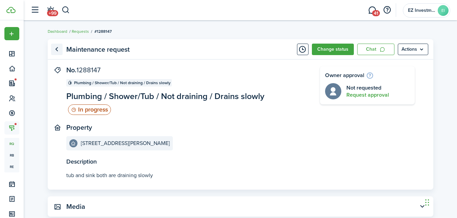
click at [57, 51] on link "Go back" at bounding box center [56, 49] width 11 height 11
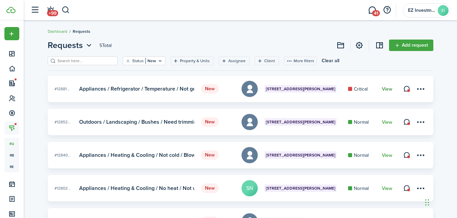
click at [385, 88] on link "View" at bounding box center [387, 89] width 10 height 5
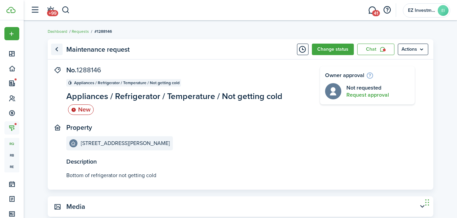
click at [59, 50] on link "Go back" at bounding box center [56, 49] width 11 height 11
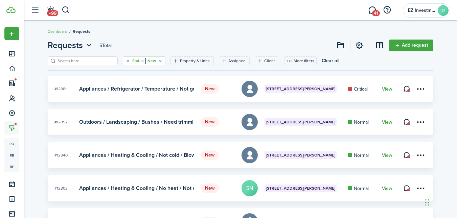
click at [145, 60] on filter-tag-value "New" at bounding box center [150, 61] width 10 height 6
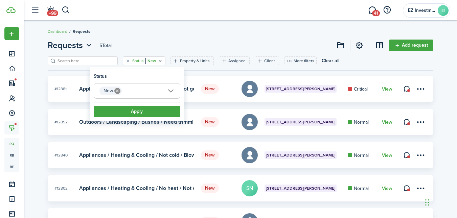
click at [118, 90] on icon at bounding box center [117, 91] width 6 height 6
click at [119, 90] on span "Status" at bounding box center [137, 91] width 86 height 15
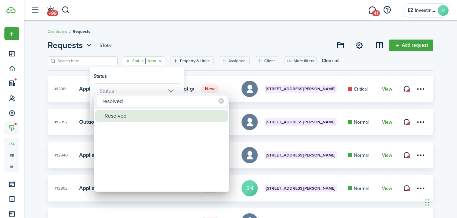
click at [116, 116] on div "Resolved" at bounding box center [164, 115] width 120 height 11
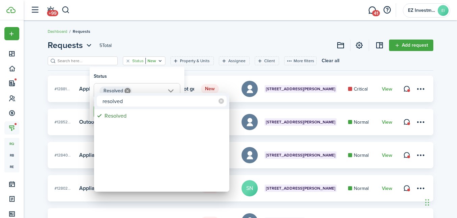
click at [134, 74] on div at bounding box center [228, 109] width 565 height 326
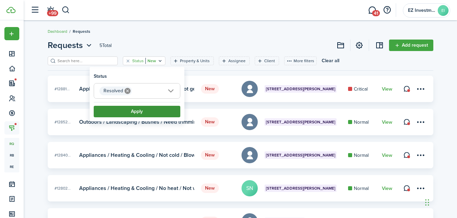
click at [129, 111] on button "Apply" at bounding box center [137, 111] width 87 height 11
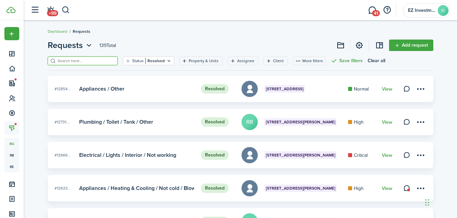
click at [73, 63] on input "search" at bounding box center [86, 61] width 60 height 6
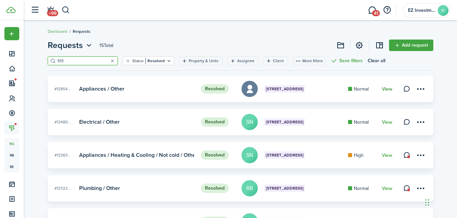
click at [388, 89] on link "View" at bounding box center [387, 89] width 10 height 5
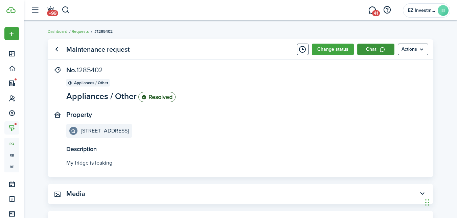
click at [373, 48] on link "Chat" at bounding box center [375, 49] width 37 height 11
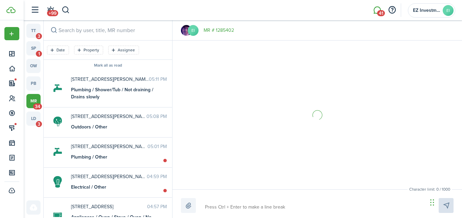
scroll to position [49, 0]
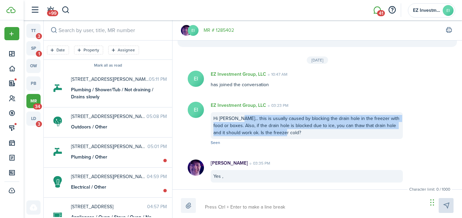
drag, startPoint x: 236, startPoint y: 118, endPoint x: 302, endPoint y: 132, distance: 67.3
click at [302, 132] on div "Hi [PERSON_NAME]... this is usually caused by blocking the drain hole in the fr…" at bounding box center [307, 125] width 192 height 27
copy div "this is usually caused by blocking the drain hole in the freezer with food or b…"
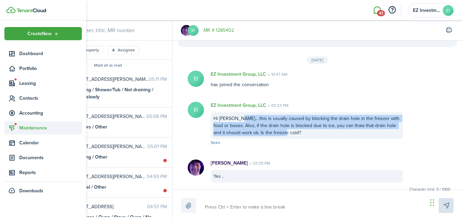
click at [31, 128] on span "Maintenance" at bounding box center [50, 127] width 63 height 7
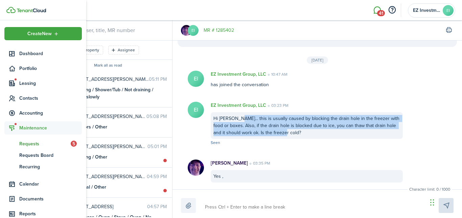
click at [31, 145] on span "Requests" at bounding box center [44, 143] width 51 height 7
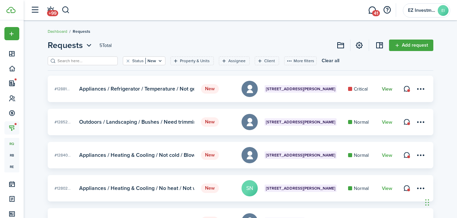
click at [385, 89] on link "View" at bounding box center [387, 89] width 10 height 5
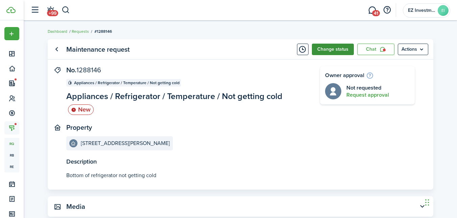
click at [331, 48] on button "Change status" at bounding box center [333, 49] width 42 height 11
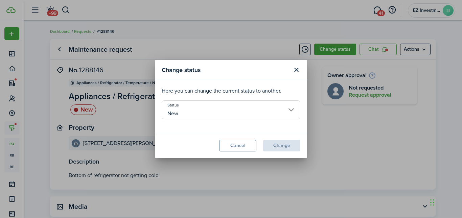
click at [195, 110] on input "New" at bounding box center [231, 109] width 139 height 19
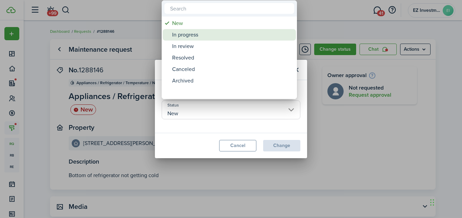
click at [190, 36] on div "In progress" at bounding box center [232, 34] width 120 height 11
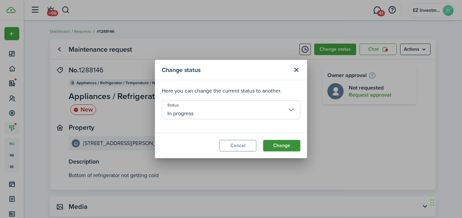
click at [280, 145] on button "Change" at bounding box center [281, 145] width 37 height 11
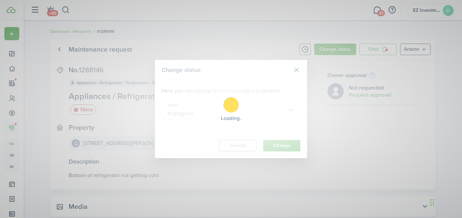
click at [334, 108] on div "Loading" at bounding box center [231, 109] width 462 height 218
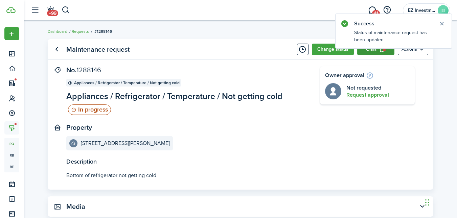
click at [371, 52] on link "Chat" at bounding box center [375, 49] width 37 height 11
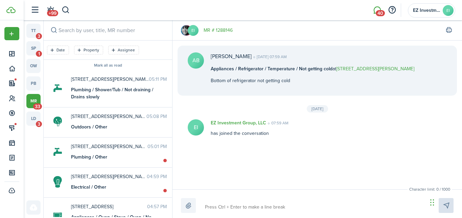
click at [222, 206] on textarea at bounding box center [314, 206] width 222 height 11
paste textarea "this is usually caused by blocking the drain hole in the freezer with food or b…"
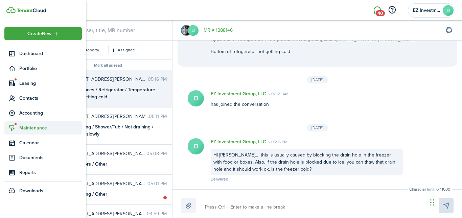
click at [28, 126] on span "Maintenance" at bounding box center [50, 127] width 63 height 7
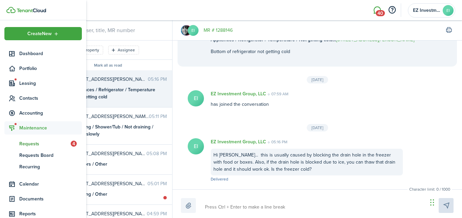
click at [32, 145] on span "Requests" at bounding box center [44, 143] width 51 height 7
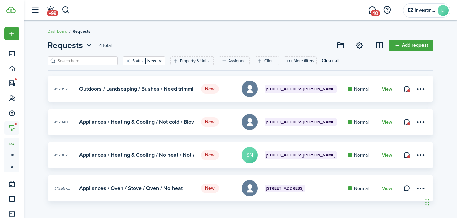
click at [386, 88] on link "View" at bounding box center [387, 89] width 10 height 5
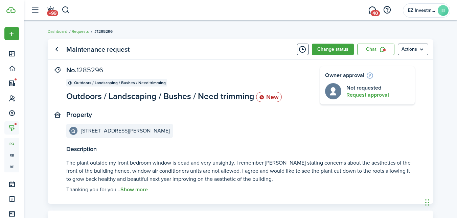
click at [134, 190] on button "Show more" at bounding box center [133, 190] width 27 height 6
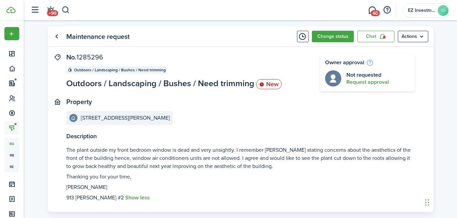
scroll to position [13, 0]
click at [370, 39] on link "Chat" at bounding box center [375, 36] width 37 height 11
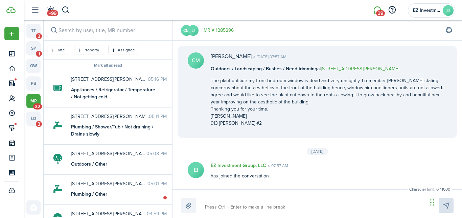
click at [225, 29] on link "MR # 1285296" at bounding box center [219, 30] width 30 height 7
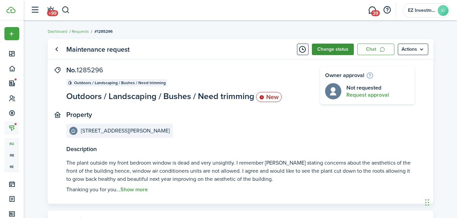
click at [324, 52] on button "Change status" at bounding box center [333, 49] width 42 height 11
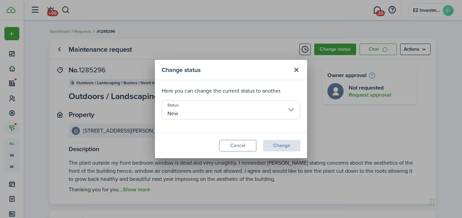
click at [199, 108] on input "New" at bounding box center [231, 109] width 139 height 19
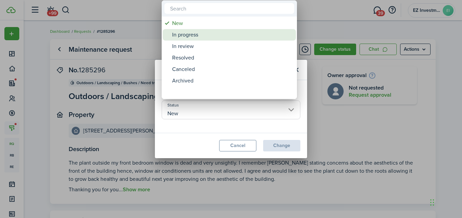
click at [183, 35] on div "In progress" at bounding box center [232, 34] width 120 height 11
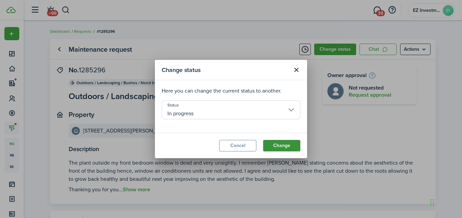
click at [278, 149] on button "Change" at bounding box center [281, 145] width 37 height 11
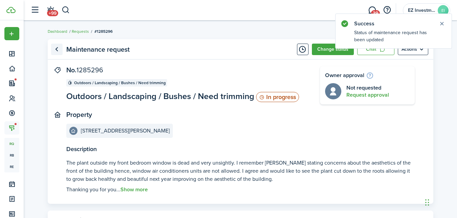
click at [55, 49] on link "Go back" at bounding box center [56, 49] width 11 height 11
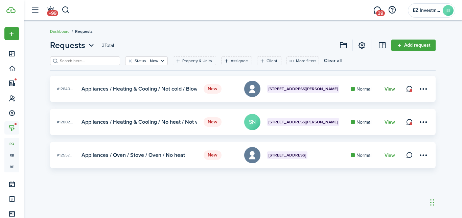
click at [390, 90] on link "View" at bounding box center [389, 89] width 10 height 5
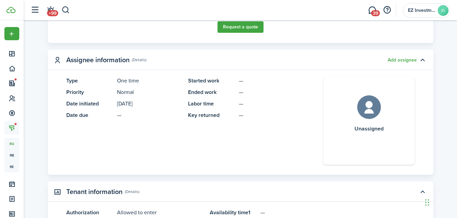
scroll to position [328, 0]
